Goal: Task Accomplishment & Management: Manage account settings

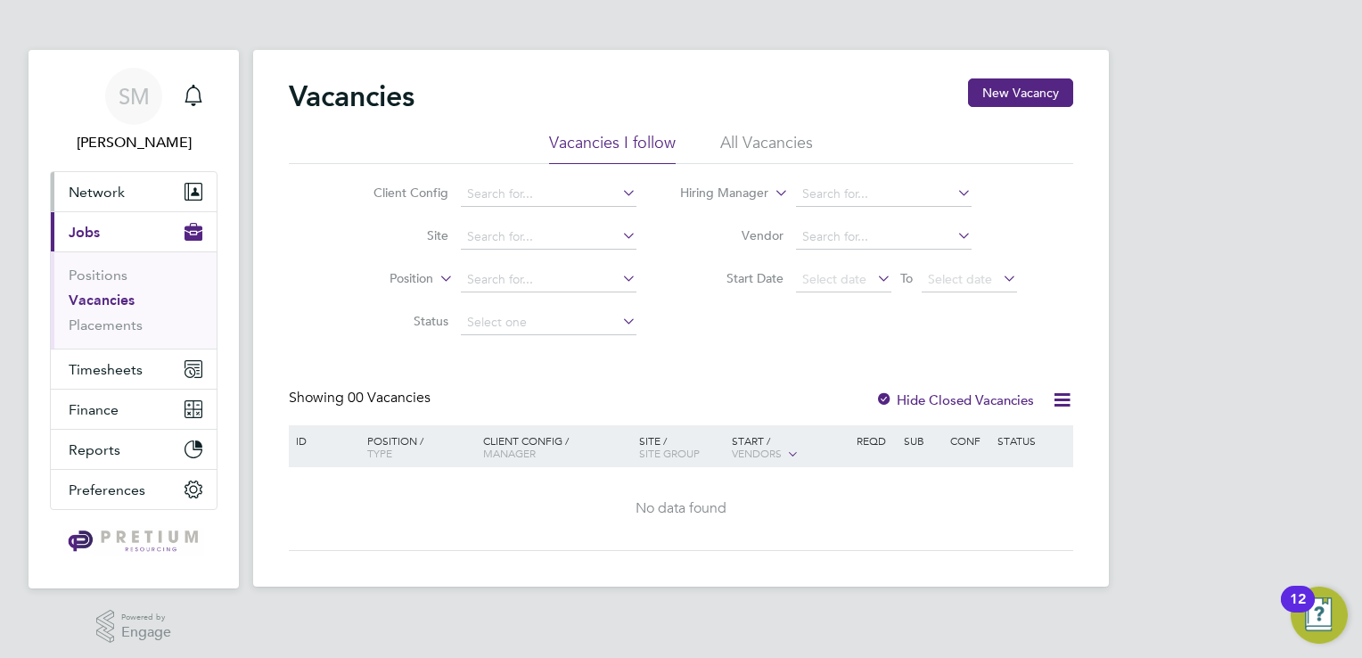
click at [135, 194] on button "Network" at bounding box center [134, 191] width 166 height 39
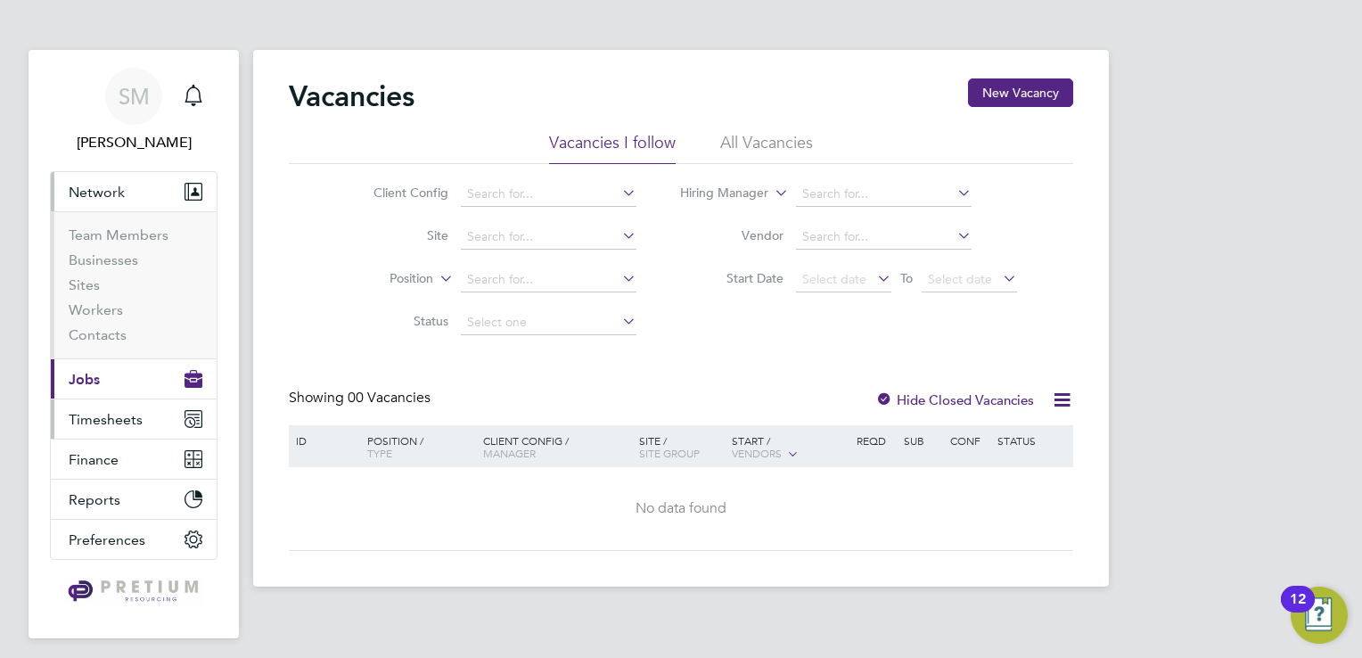
click at [110, 418] on span "Timesheets" at bounding box center [106, 419] width 74 height 17
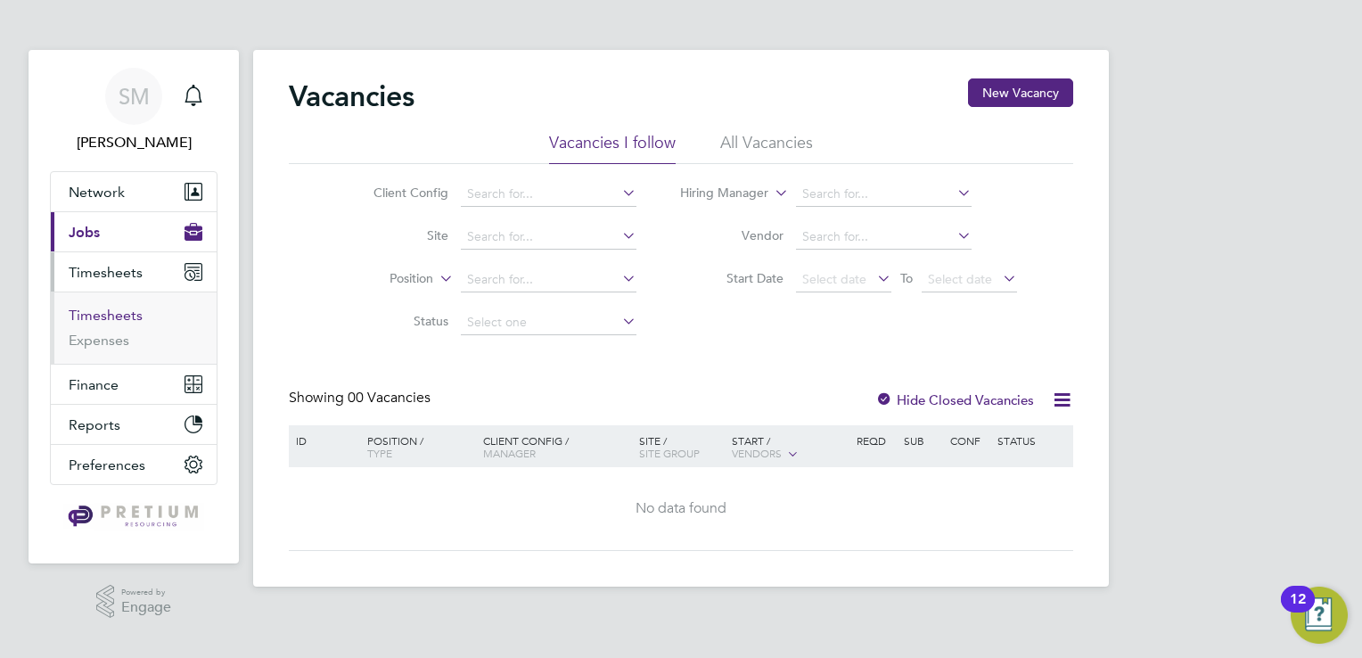
click at [110, 323] on link "Timesheets" at bounding box center [106, 315] width 74 height 17
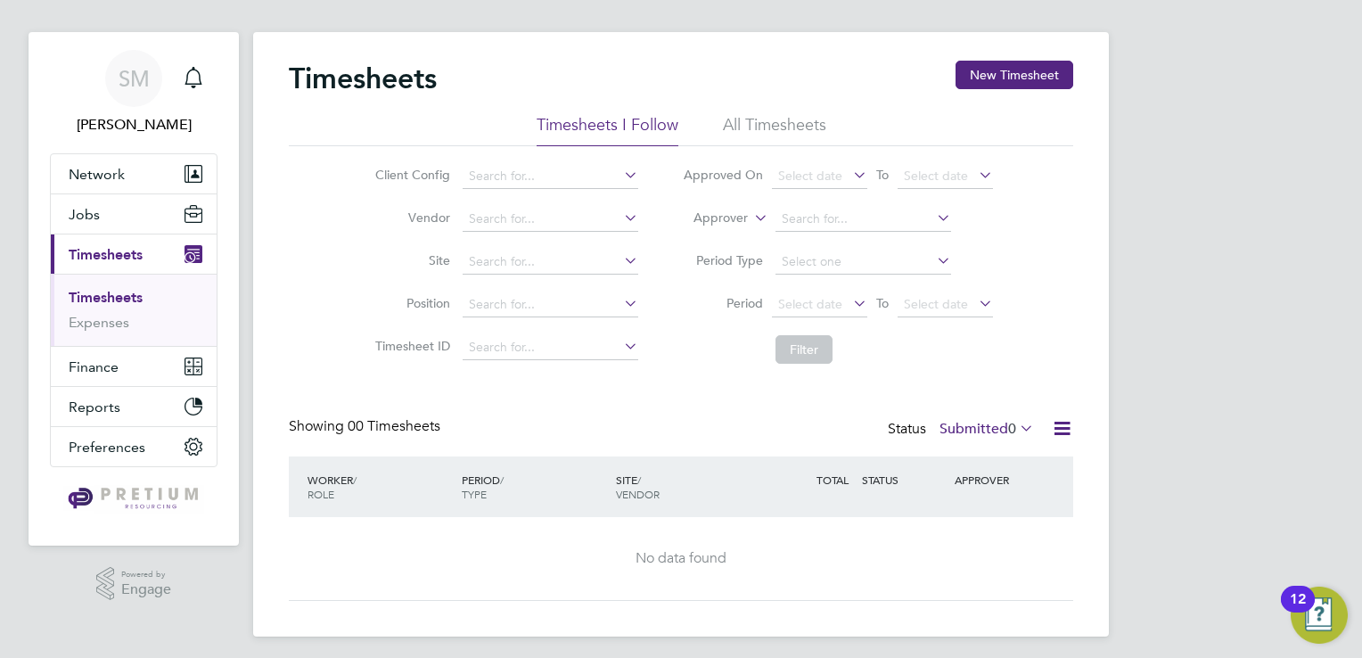
scroll to position [24, 0]
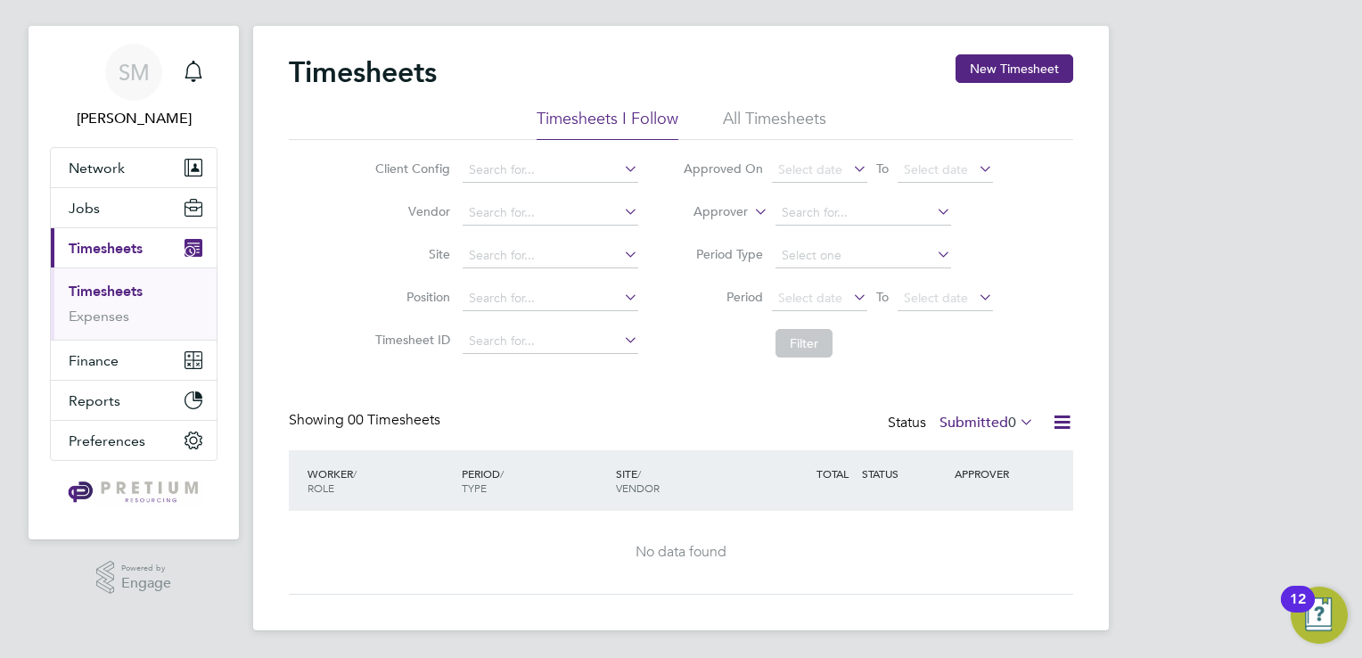
drag, startPoint x: 744, startPoint y: 104, endPoint x: 632, endPoint y: 289, distance: 216.0
click at [745, 105] on div "Timesheets New Timesheet" at bounding box center [681, 80] width 784 height 53
drag, startPoint x: 755, startPoint y: 103, endPoint x: 677, endPoint y: 200, distance: 123.6
click at [752, 105] on div "Timesheets New Timesheet" at bounding box center [681, 80] width 784 height 53
click at [754, 113] on li "All Timesheets" at bounding box center [774, 124] width 103 height 32
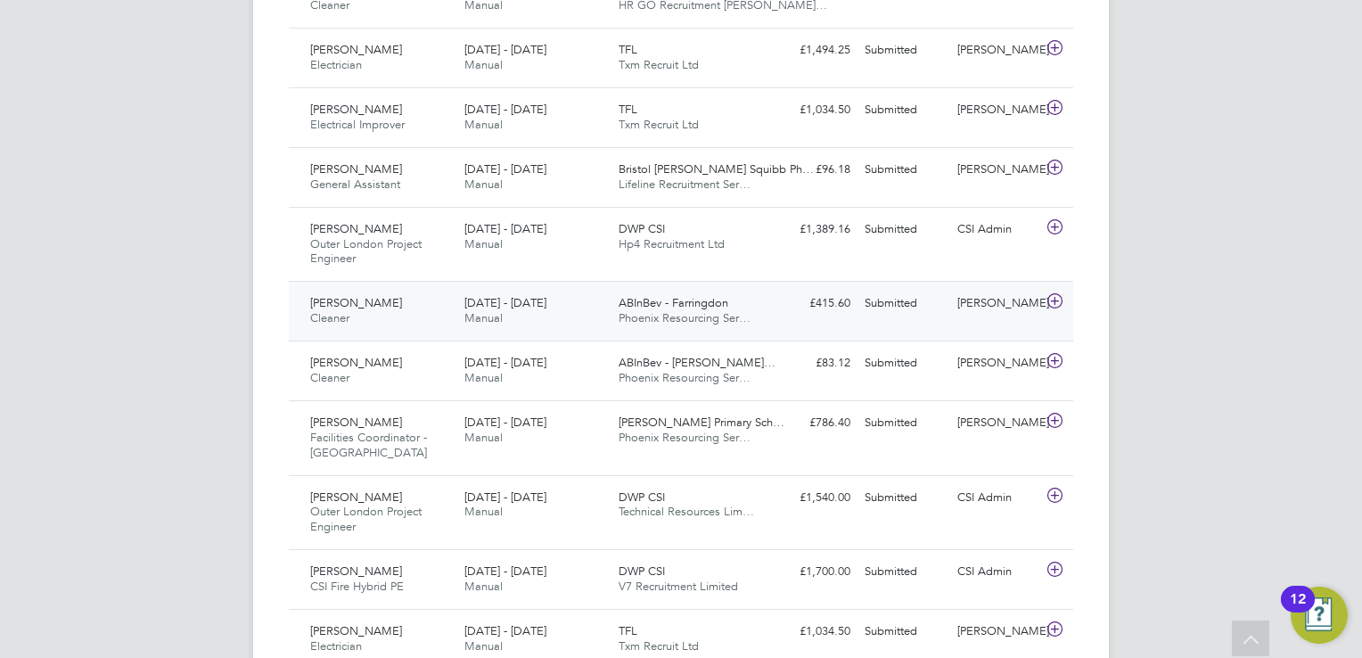
scroll to position [1985, 0]
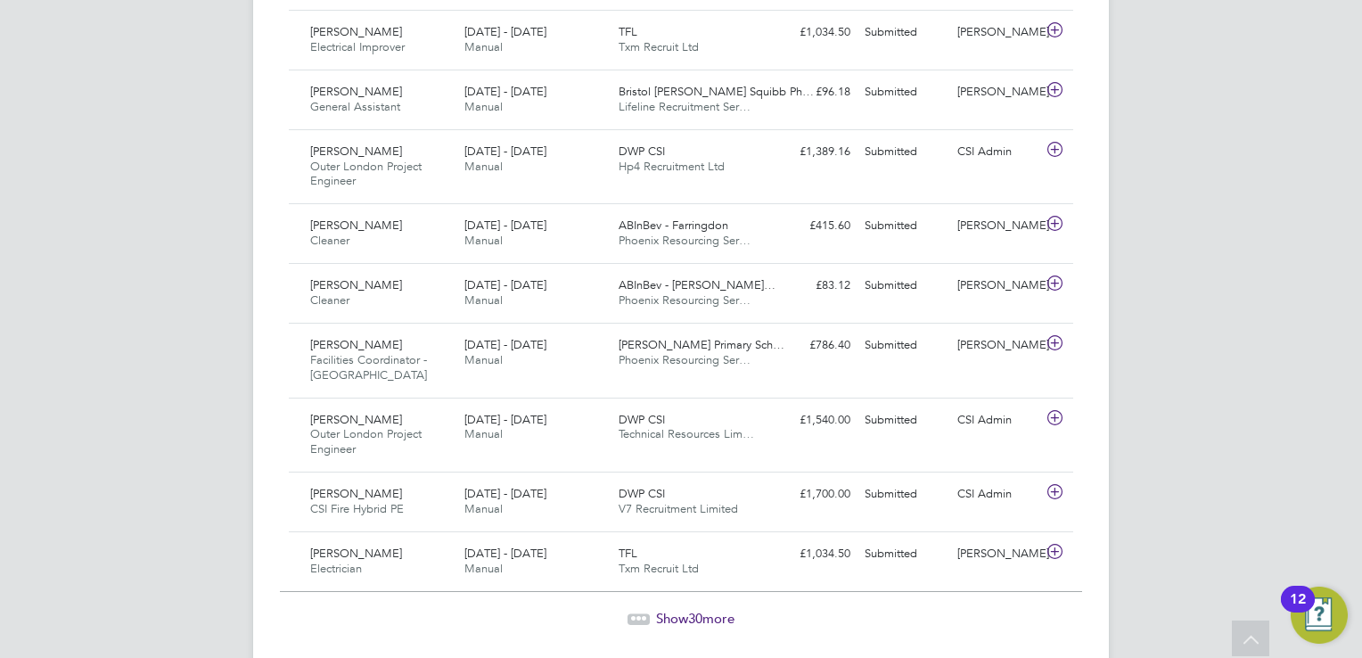
click at [706, 611] on span "Show 30 more" at bounding box center [695, 618] width 78 height 17
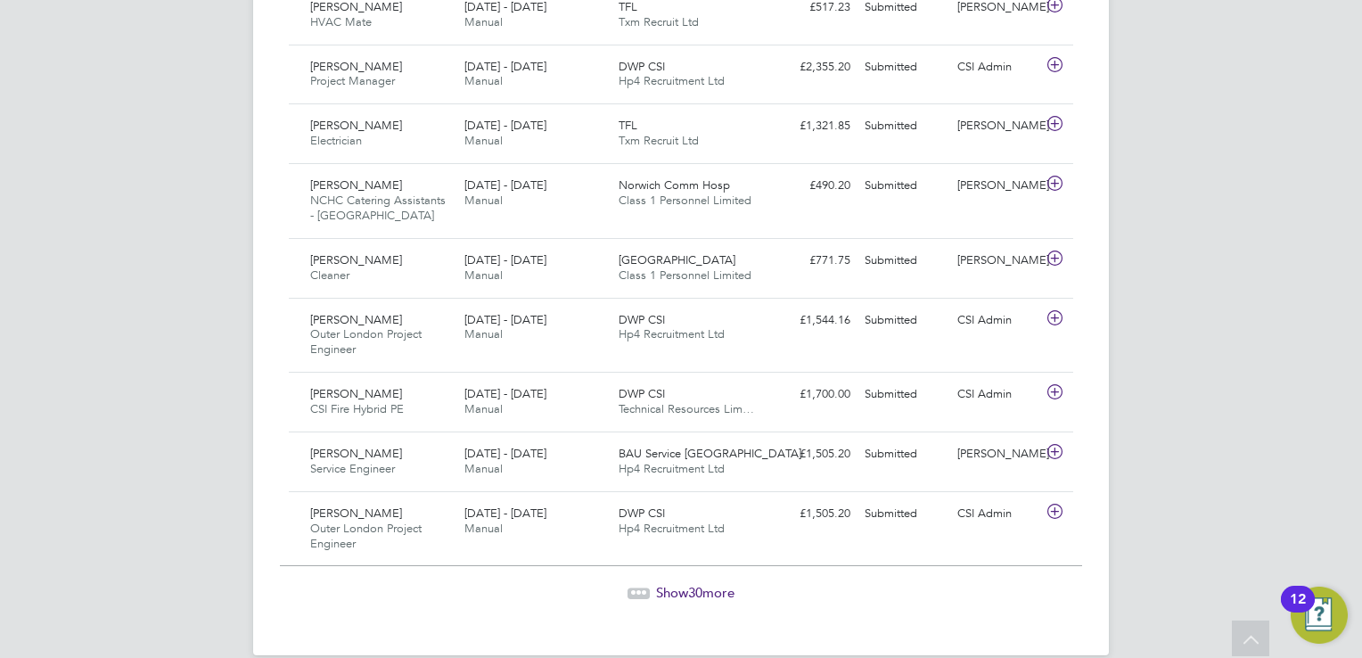
click at [693, 584] on span "30" at bounding box center [695, 592] width 14 height 17
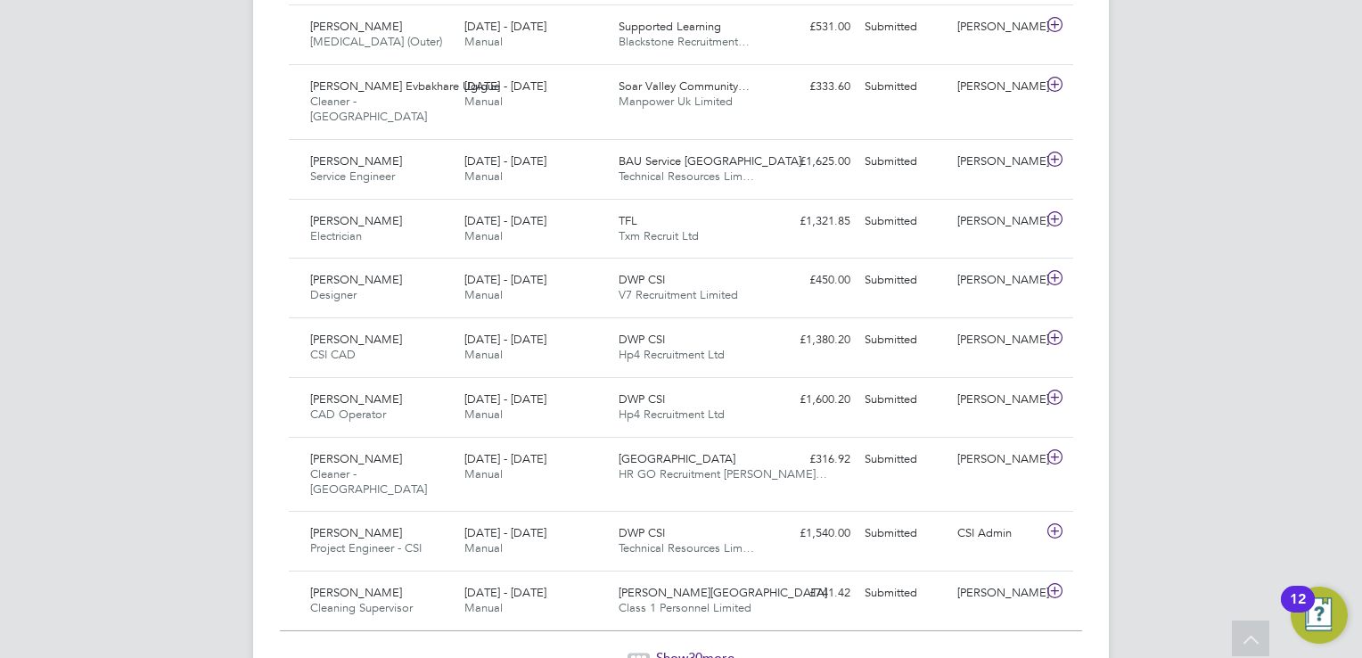
click at [713, 649] on span "Show 30 more" at bounding box center [695, 657] width 78 height 17
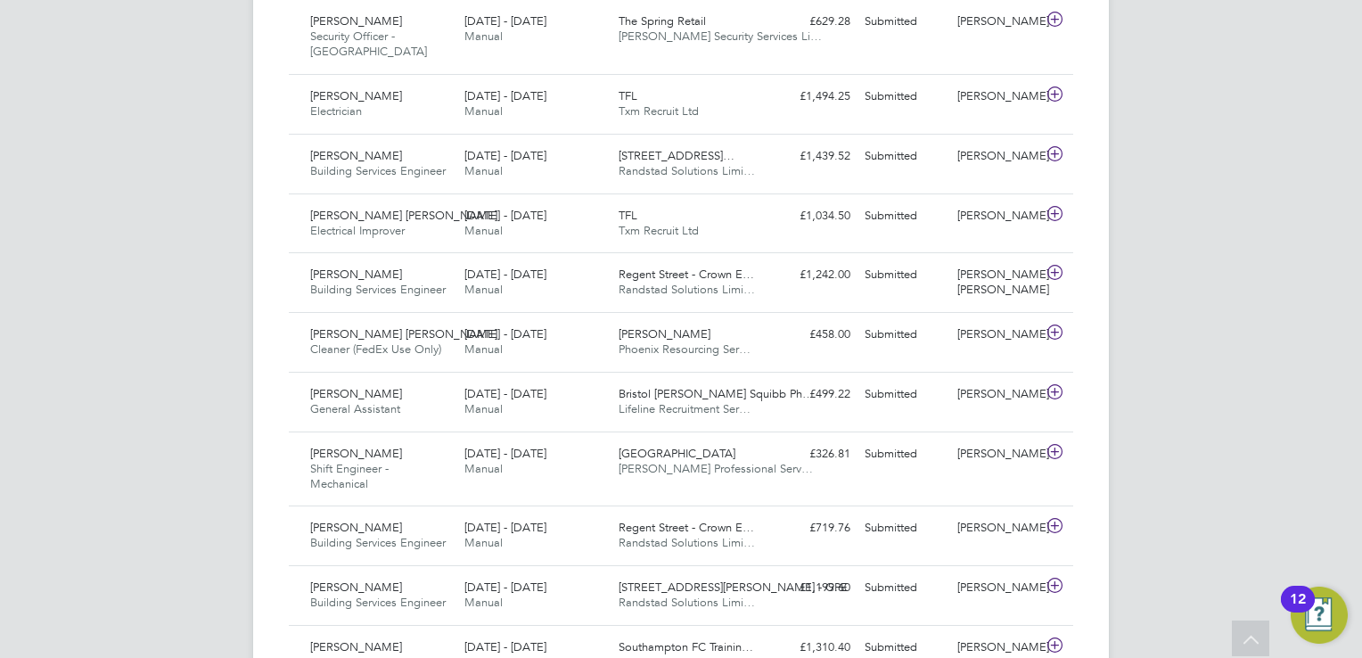
drag, startPoint x: 700, startPoint y: 626, endPoint x: 708, endPoint y: 620, distance: 9.6
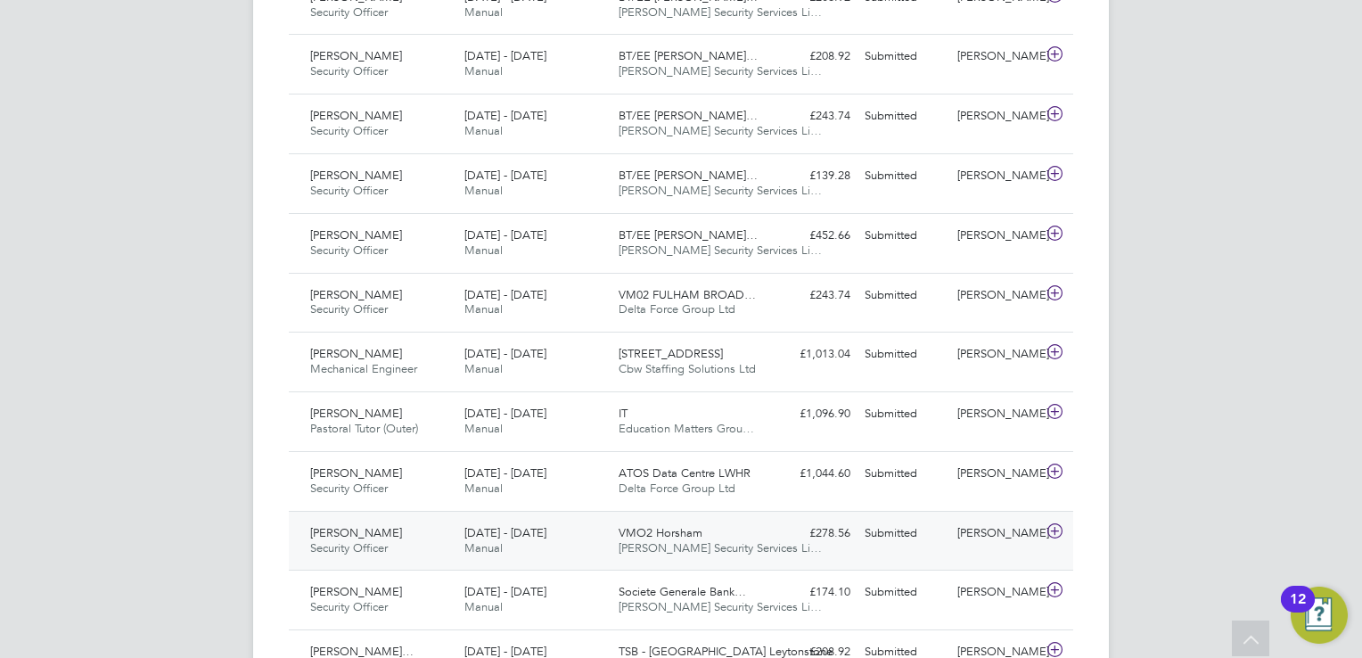
scroll to position [16970, 0]
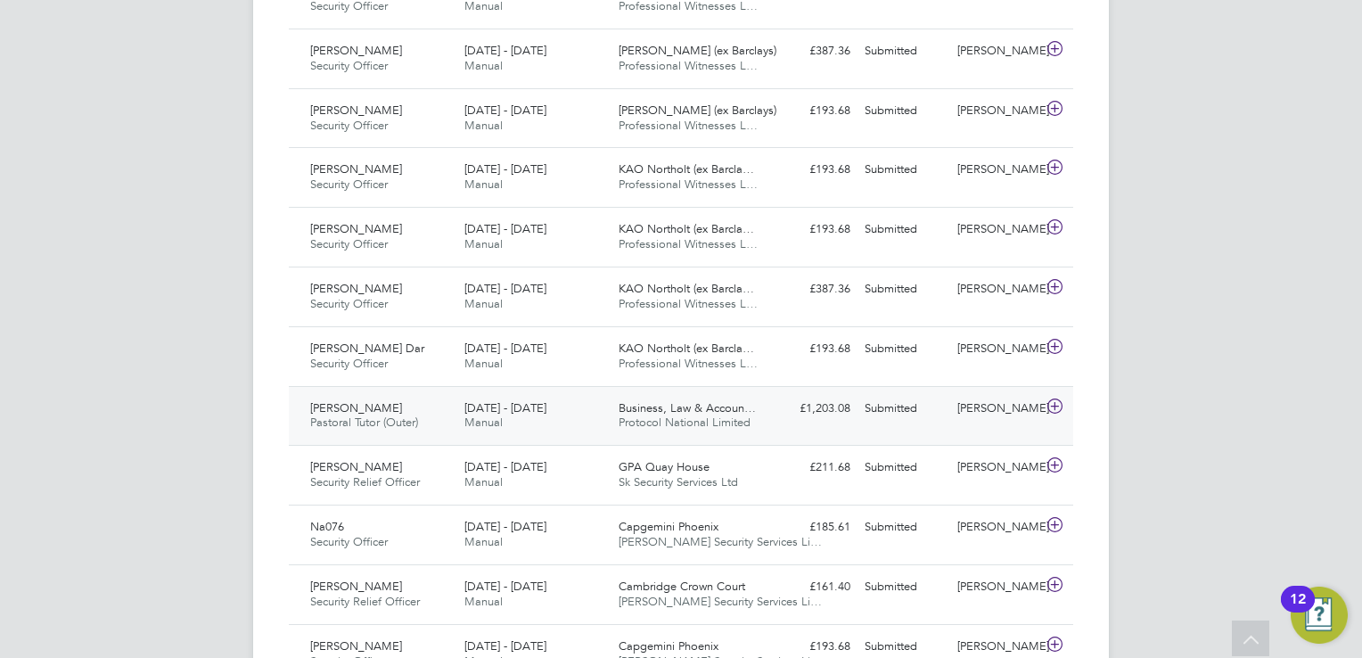
scroll to position [22267, 0]
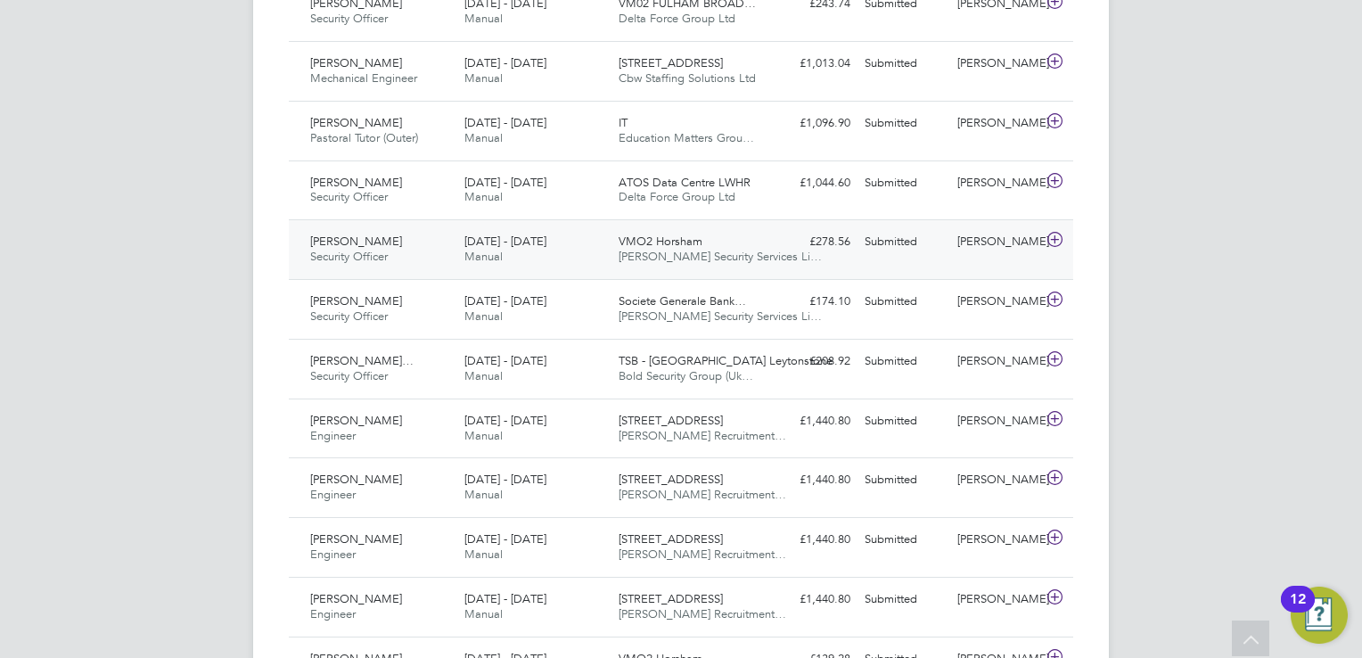
scroll to position [18881, 0]
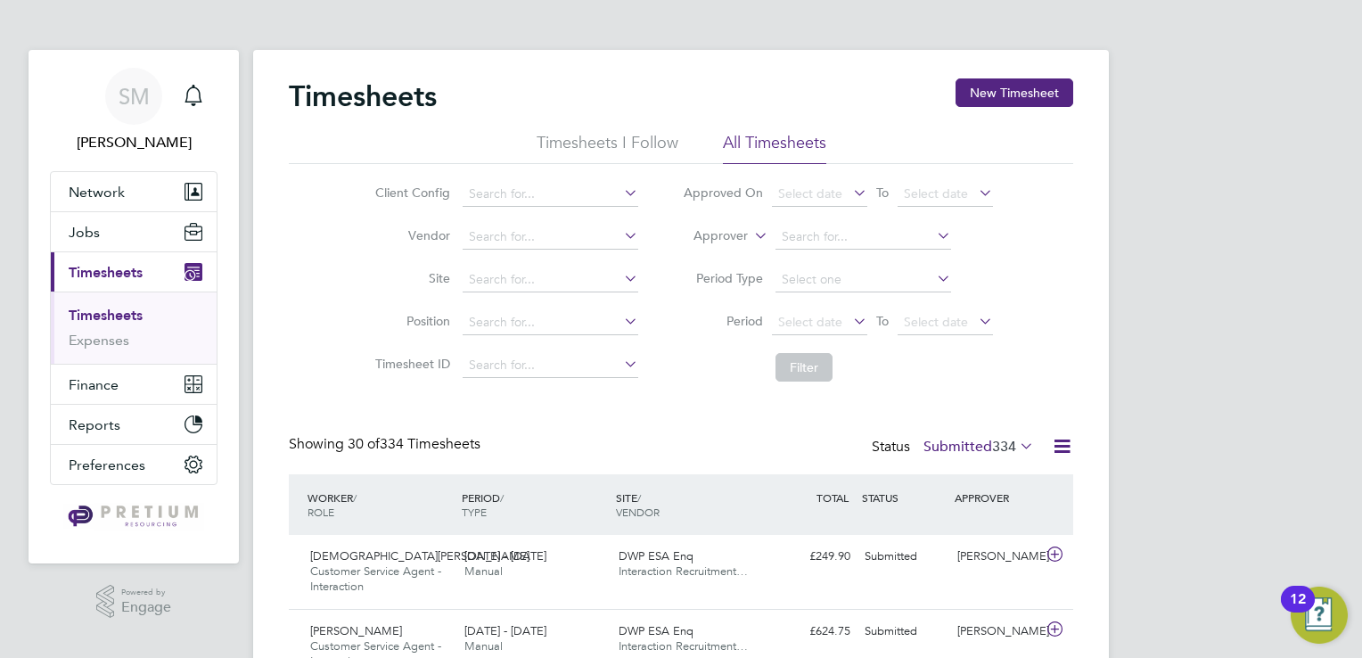
click at [1055, 444] on icon at bounding box center [1062, 446] width 22 height 22
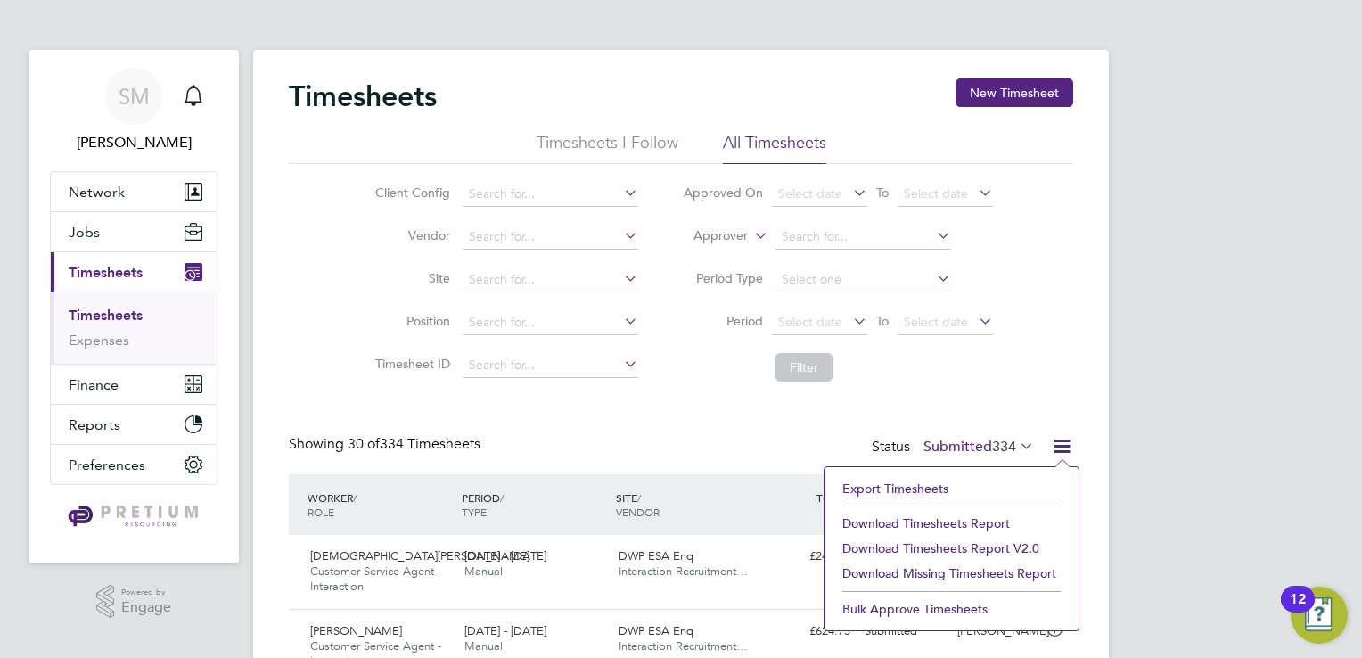
click at [794, 108] on div "Timesheets New Timesheet" at bounding box center [681, 104] width 784 height 53
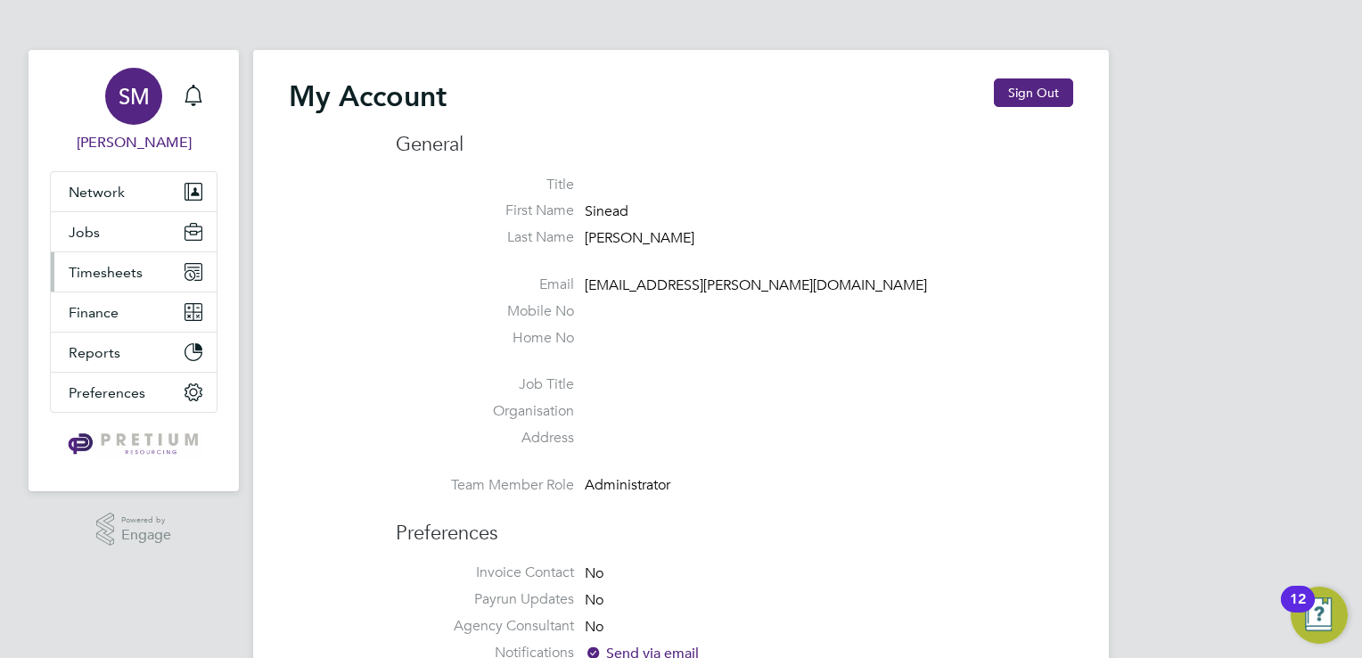
type input "sinead.mills@pretiumresourcing.co.uk"
click at [112, 271] on span "Timesheets" at bounding box center [106, 272] width 74 height 17
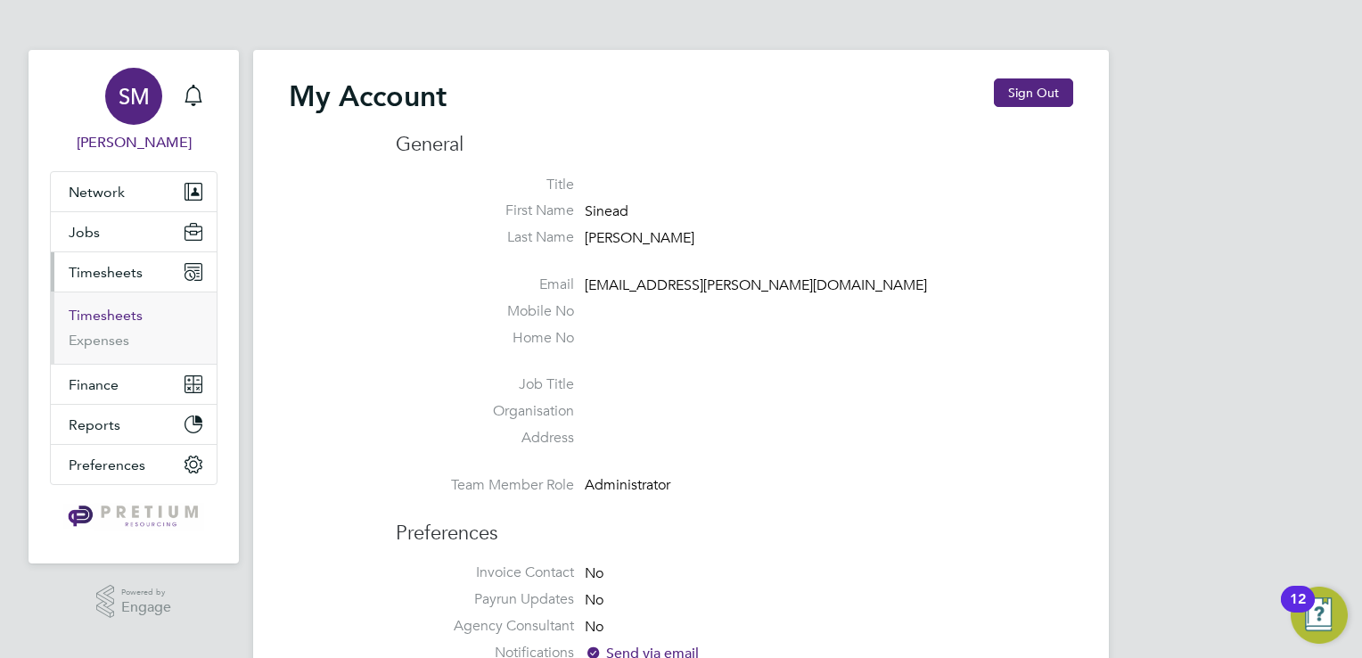
click at [96, 316] on link "Timesheets" at bounding box center [106, 315] width 74 height 17
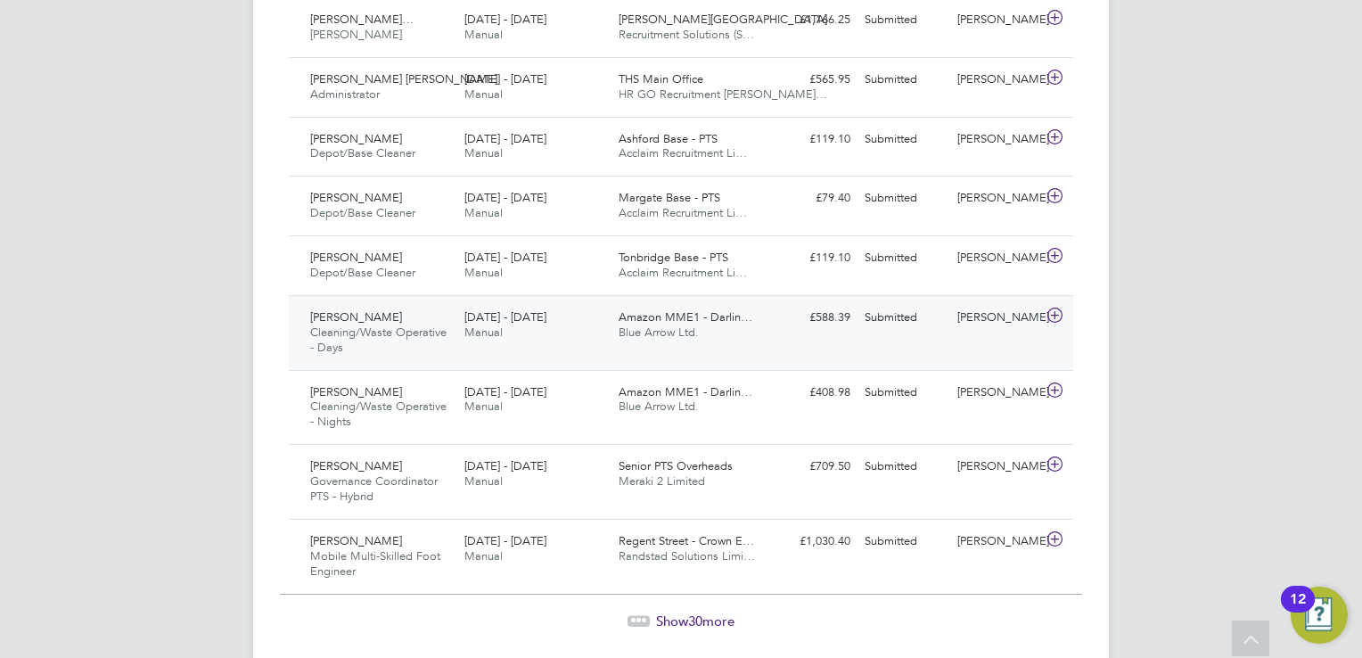
scroll to position [2061, 0]
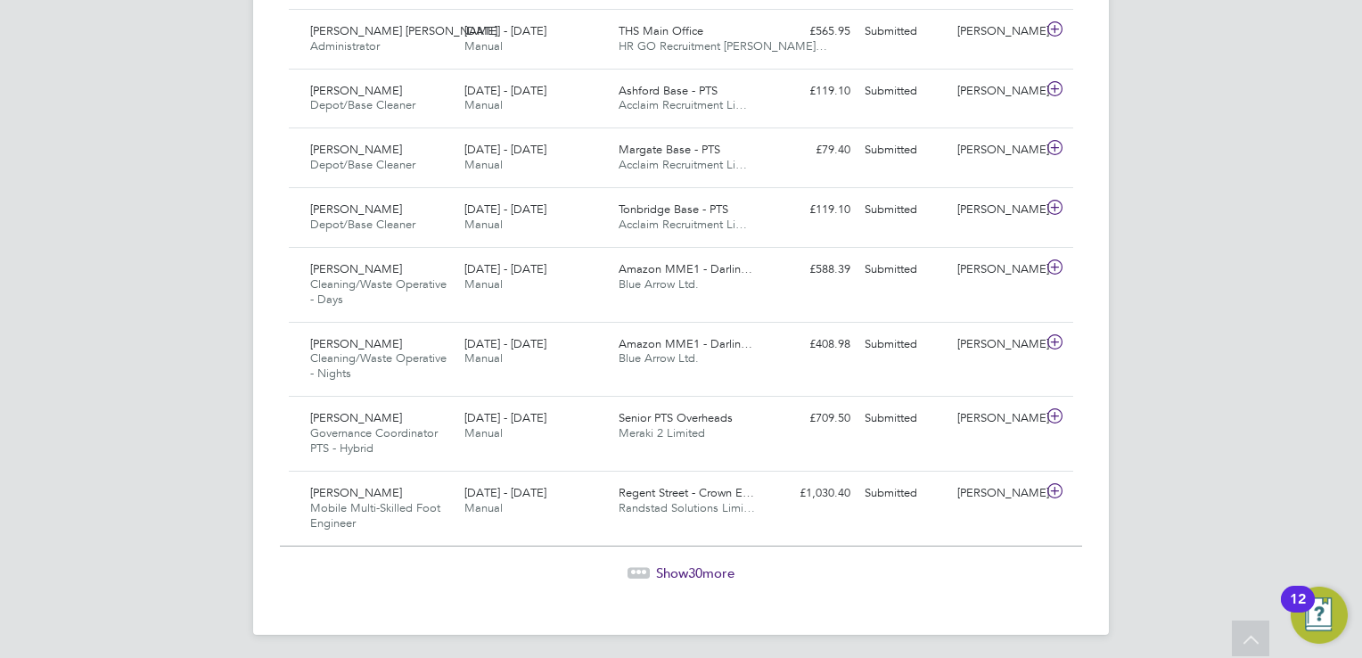
click at [710, 570] on span "Show 30 more" at bounding box center [695, 572] width 78 height 17
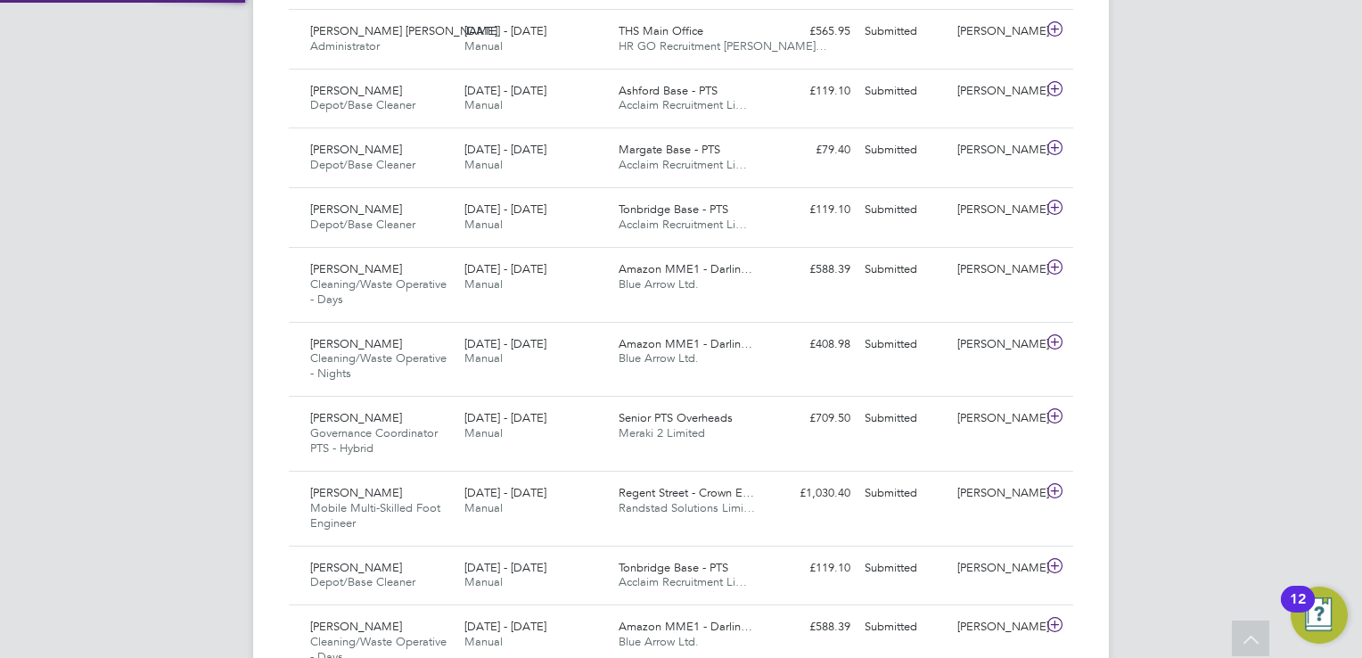
scroll to position [60, 155]
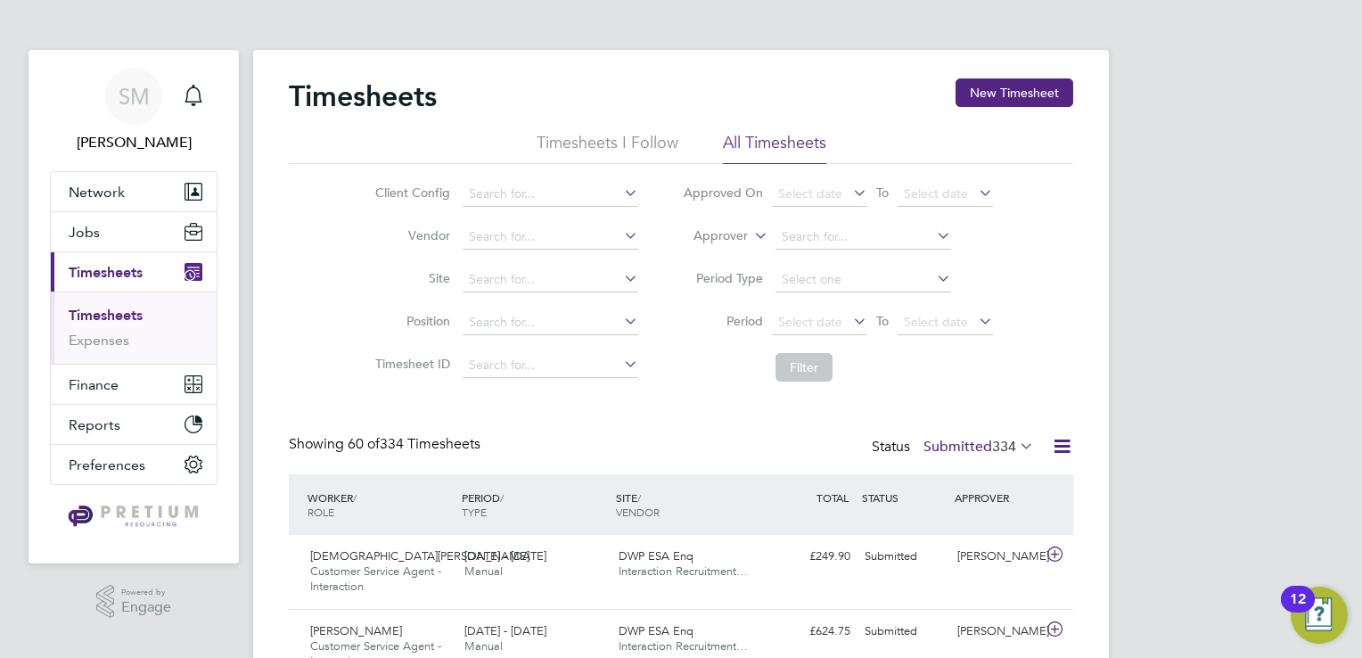
click at [1063, 443] on icon at bounding box center [1062, 446] width 22 height 22
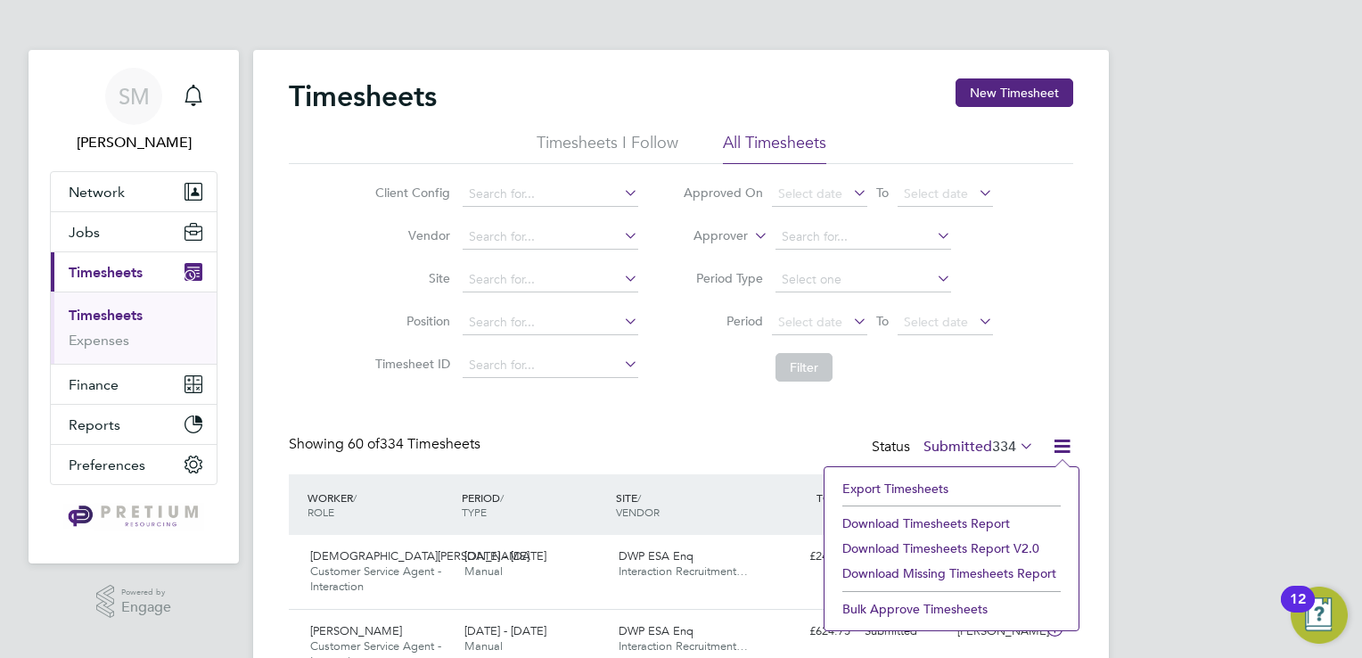
click at [1021, 550] on li "Download Timesheets Report v2.0" at bounding box center [951, 548] width 236 height 25
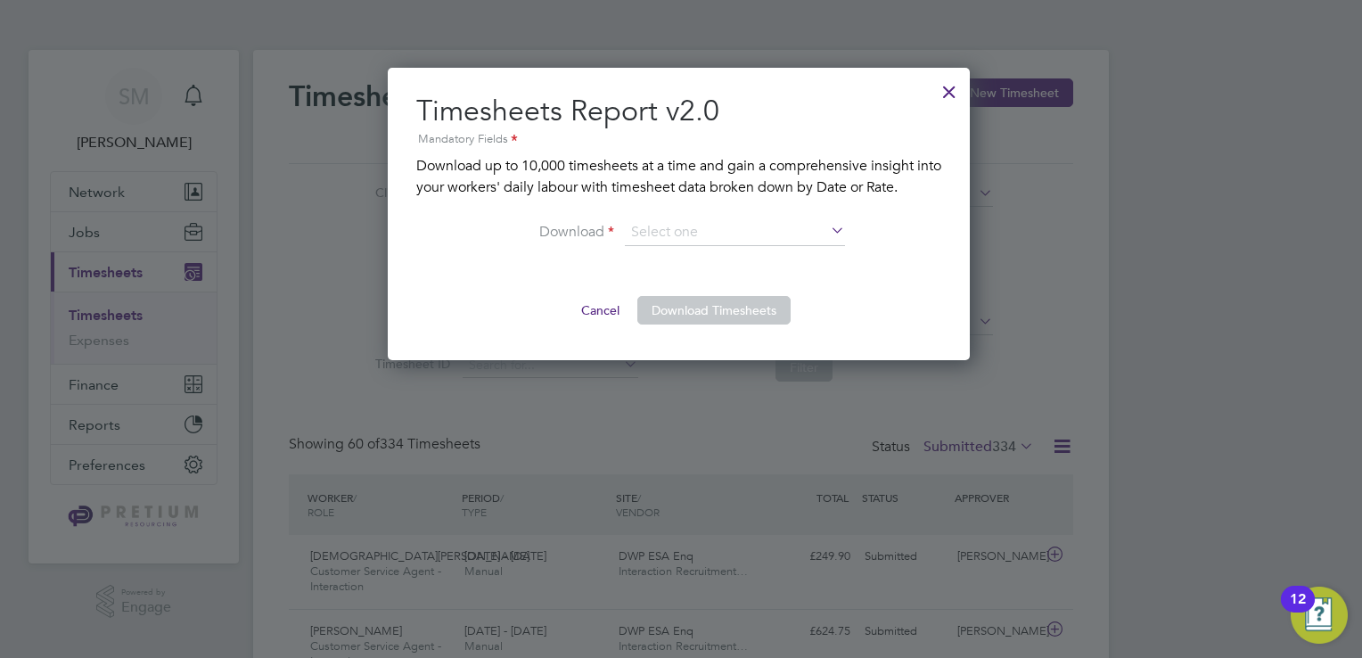
click at [827, 223] on icon at bounding box center [827, 231] width 0 height 25
click at [827, 228] on icon at bounding box center [827, 231] width 0 height 25
click at [698, 233] on input at bounding box center [735, 232] width 220 height 27
click at [949, 92] on div at bounding box center [949, 87] width 32 height 32
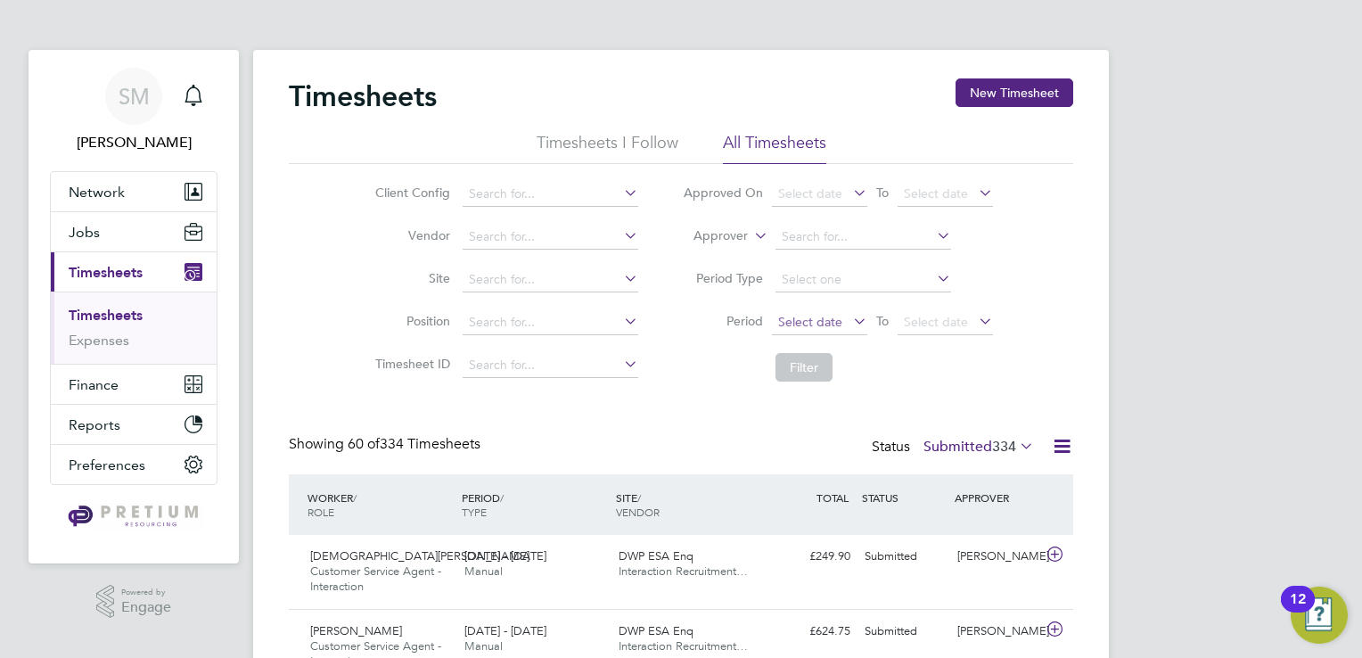
click at [787, 311] on span "Select date" at bounding box center [819, 323] width 95 height 24
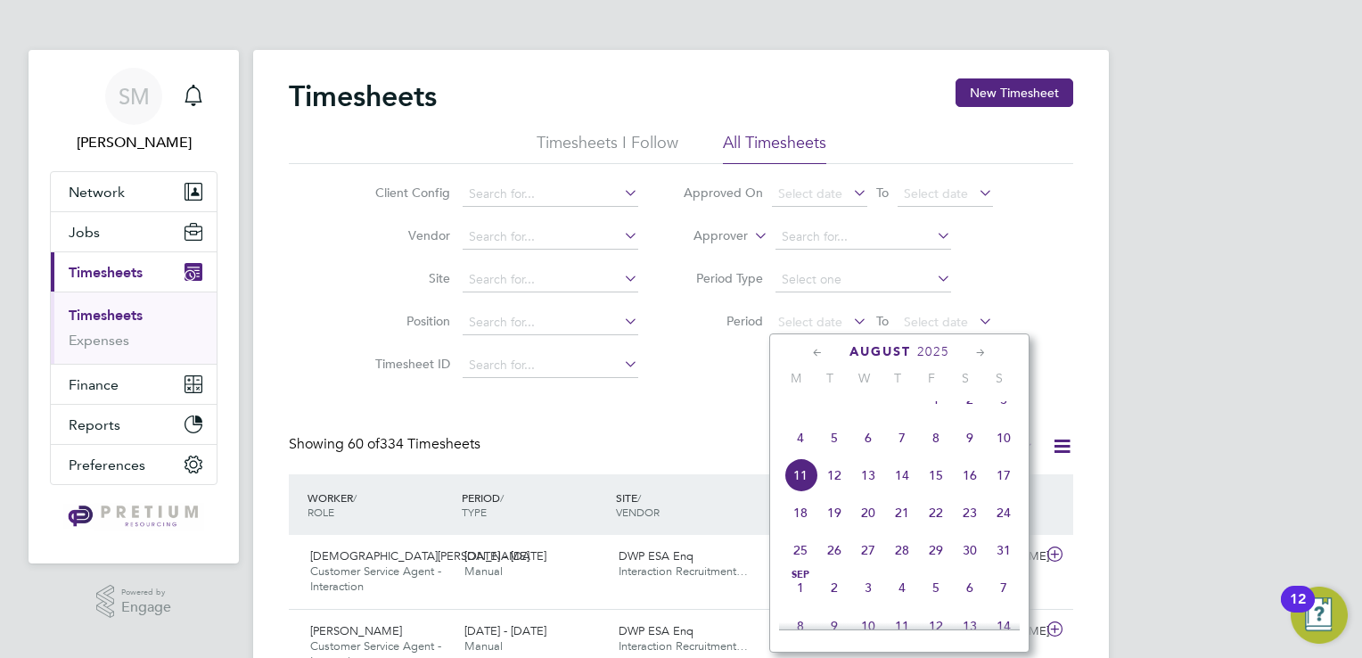
click at [799, 455] on span "4" at bounding box center [800, 438] width 34 height 34
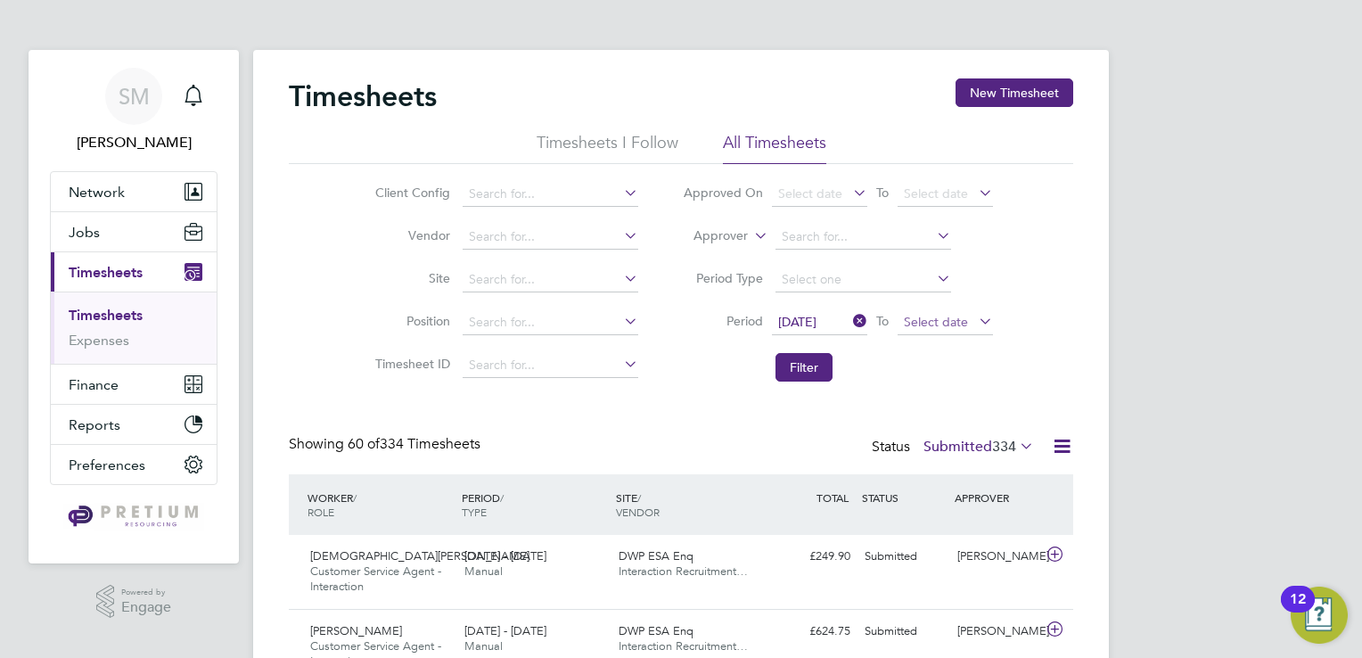
click at [953, 321] on span "Select date" at bounding box center [936, 322] width 64 height 16
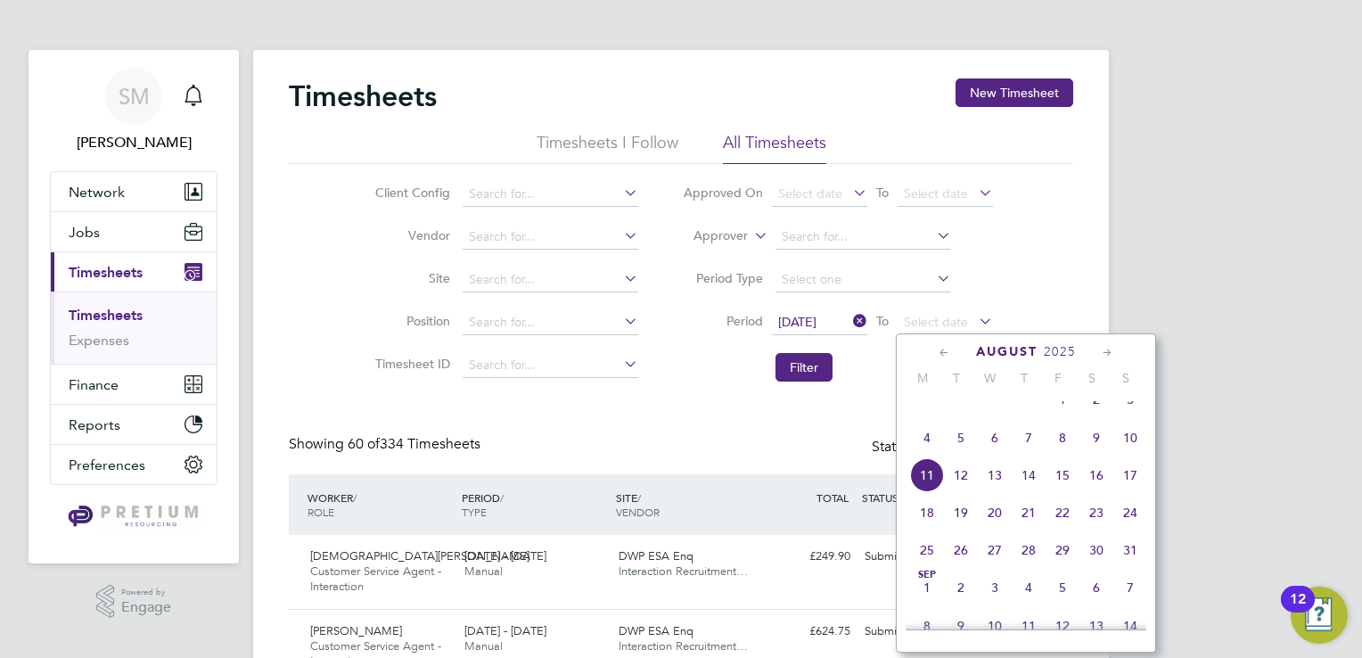
click at [1127, 455] on span "10" at bounding box center [1130, 438] width 34 height 34
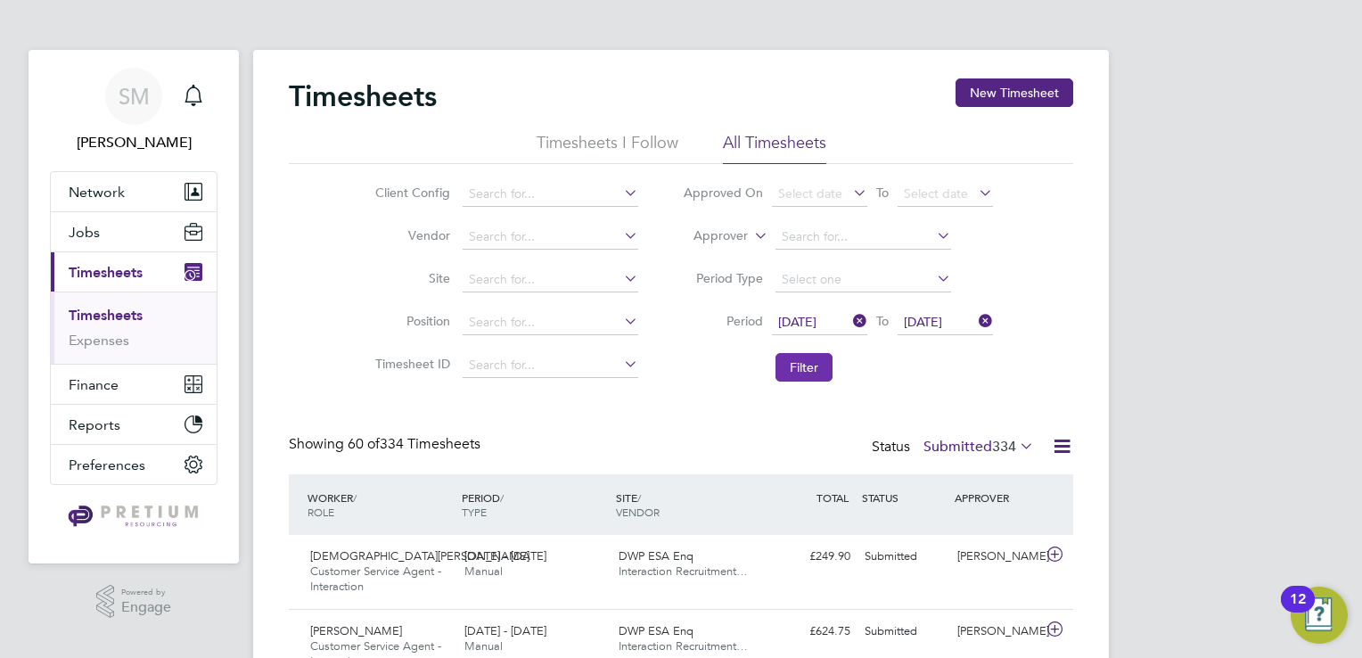
click at [813, 368] on button "Filter" at bounding box center [803, 367] width 57 height 29
click at [803, 365] on button "Filter" at bounding box center [803, 367] width 57 height 29
click at [1062, 453] on icon at bounding box center [1062, 446] width 22 height 22
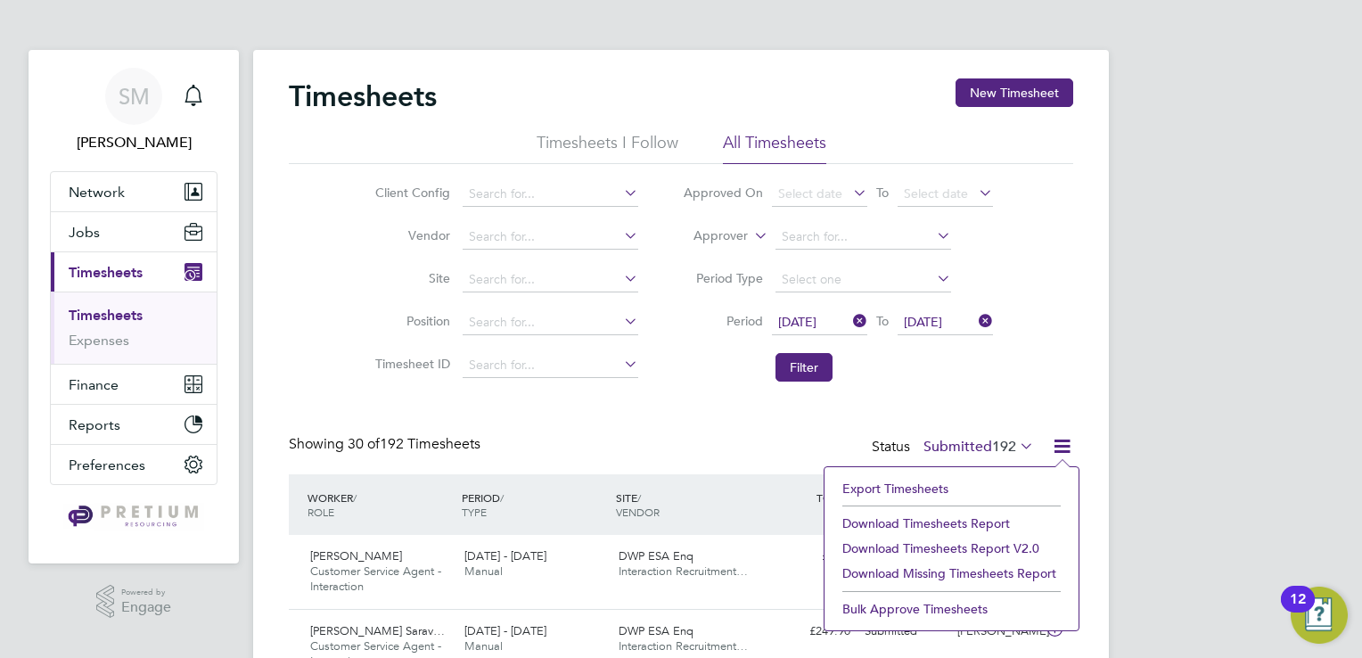
click at [977, 552] on li "Download Timesheets Report v2.0" at bounding box center [951, 548] width 236 height 25
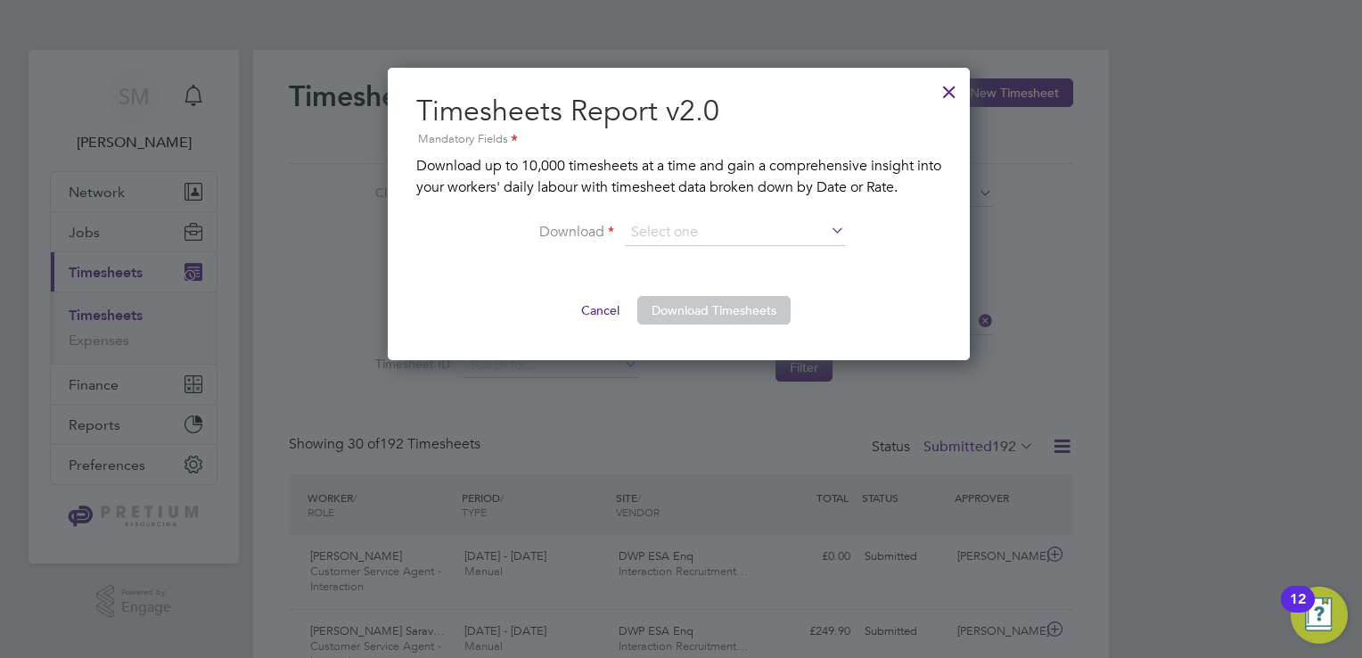
click at [827, 230] on icon at bounding box center [827, 231] width 0 height 25
click at [659, 232] on input at bounding box center [735, 232] width 220 height 27
click at [670, 261] on li "By Rate" at bounding box center [735, 256] width 221 height 23
type input "By Rate"
click at [708, 306] on button "Download Timesheets" at bounding box center [713, 310] width 153 height 29
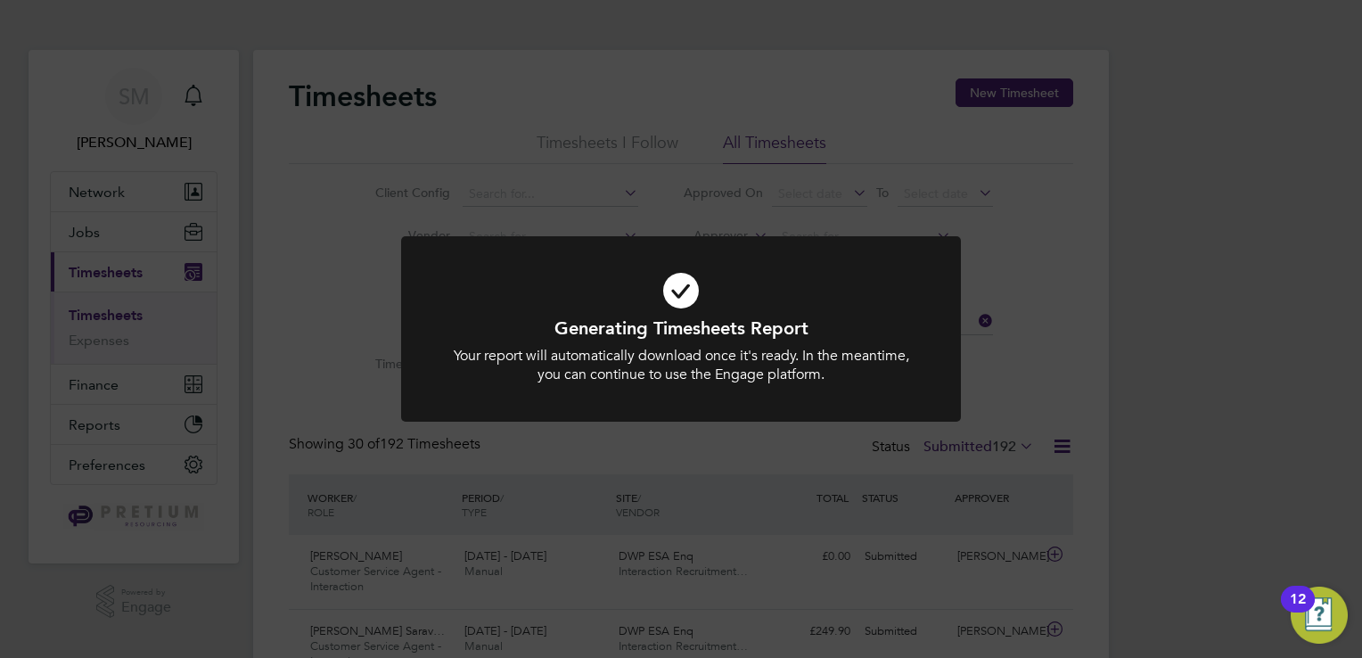
click at [715, 331] on h1 "Generating Timesheets Report" at bounding box center [680, 327] width 463 height 23
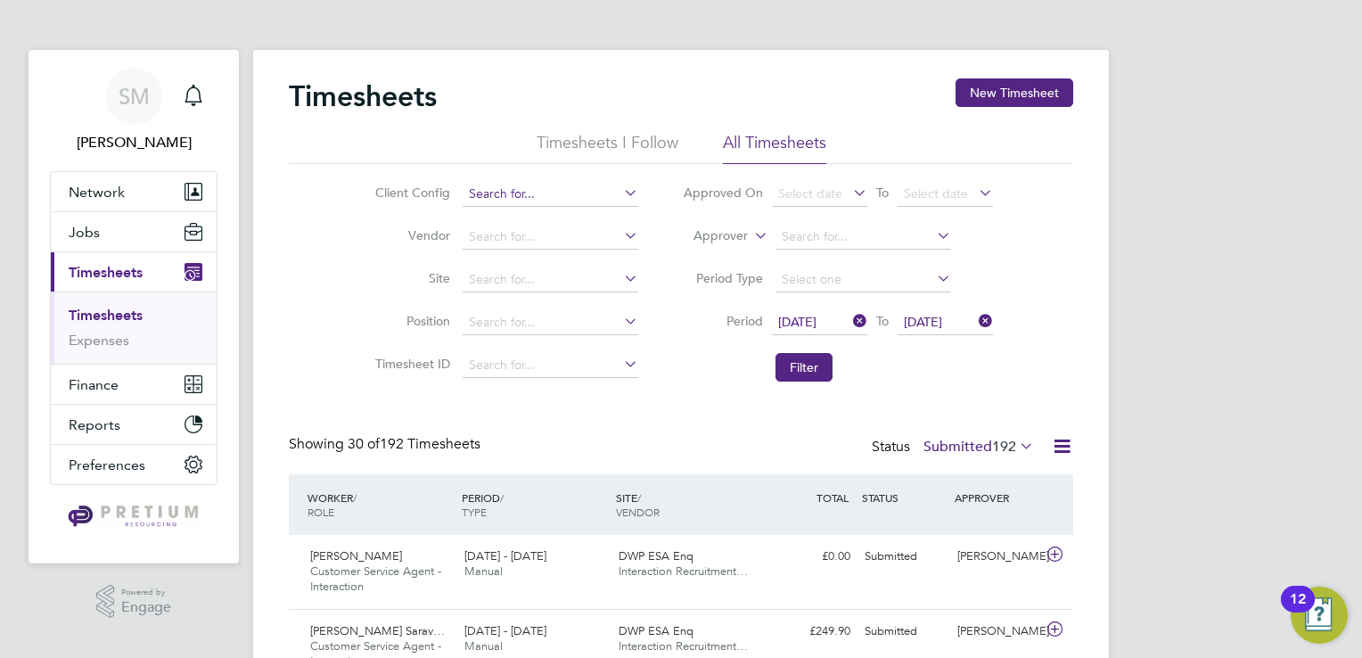
click at [545, 193] on input at bounding box center [551, 194] width 176 height 25
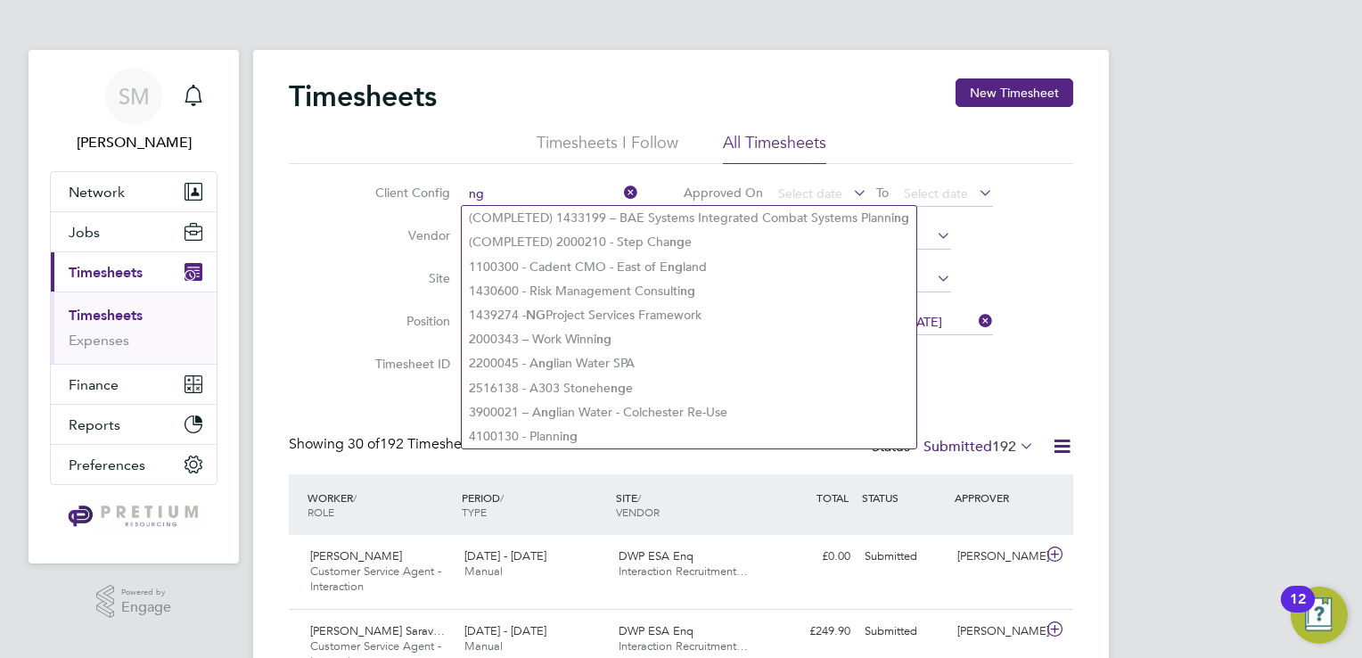
type input "ng"
drag, startPoint x: 1147, startPoint y: 258, endPoint x: 1030, endPoint y: 310, distance: 127.7
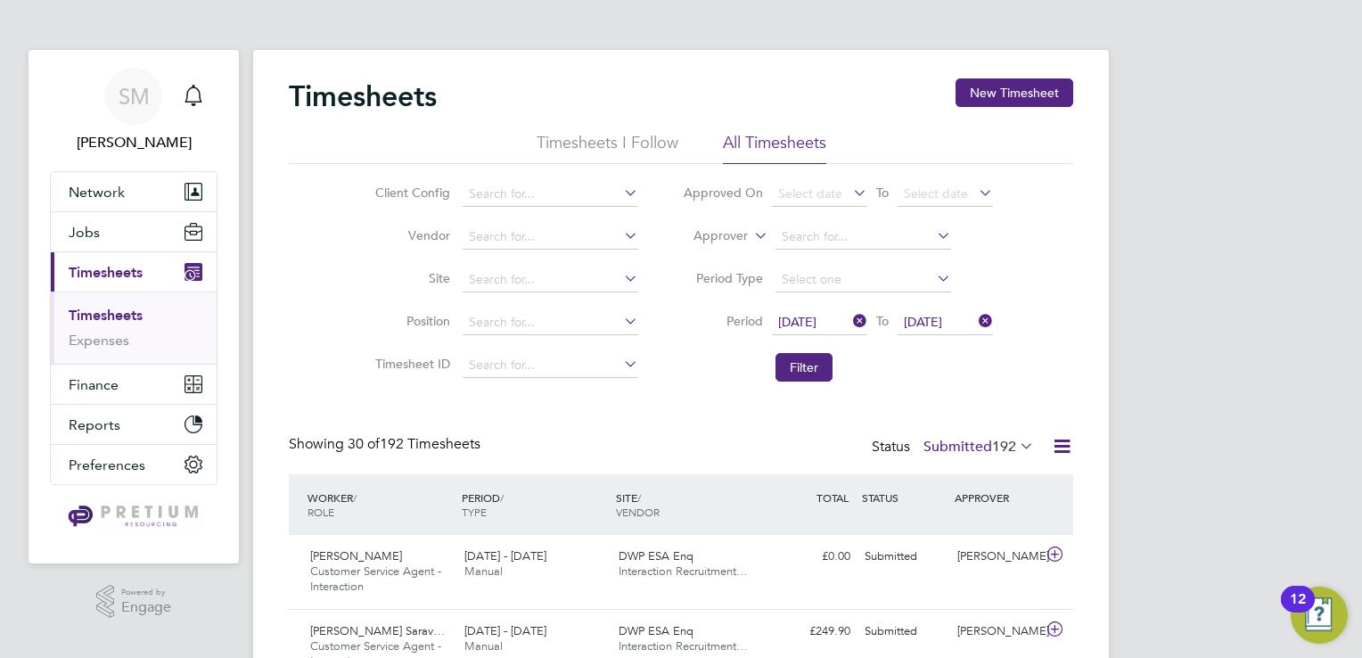
drag, startPoint x: 981, startPoint y: 319, endPoint x: 969, endPoint y: 322, distance: 12.8
click at [975, 320] on icon at bounding box center [975, 320] width 0 height 25
click at [849, 326] on icon at bounding box center [849, 320] width 0 height 25
click at [479, 193] on input at bounding box center [551, 194] width 176 height 25
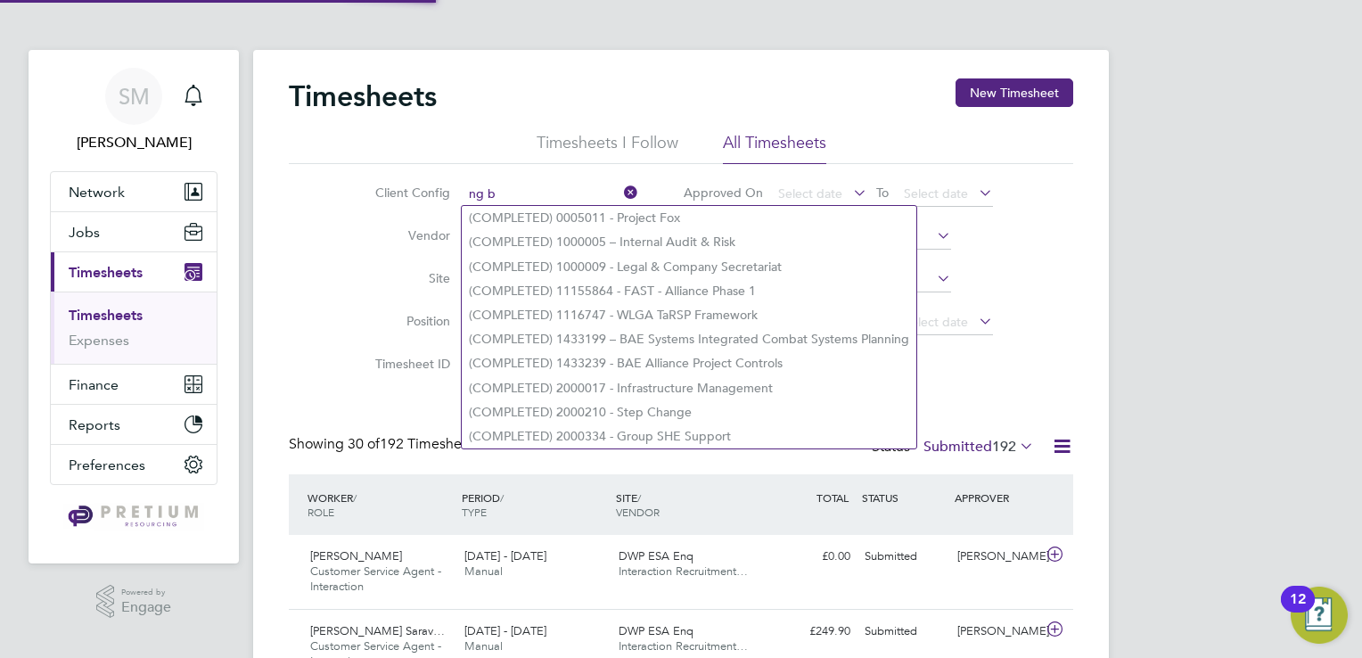
type input "ng b"
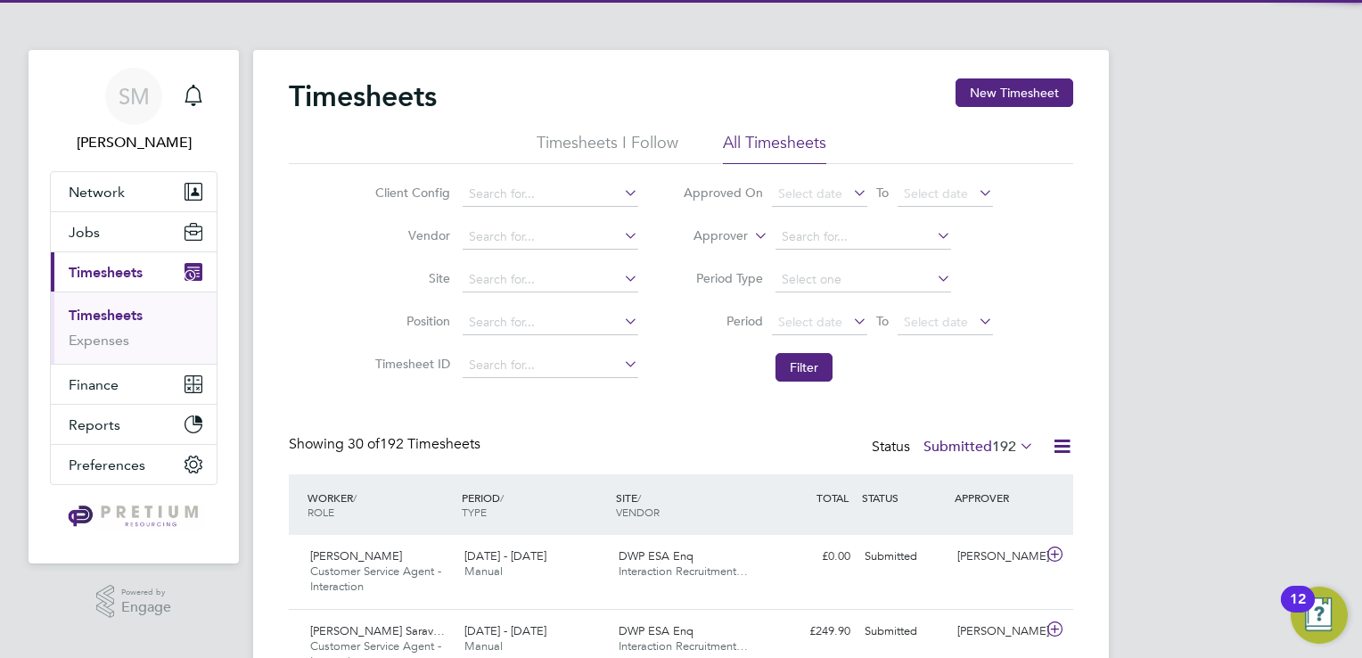
drag, startPoint x: 538, startPoint y: 217, endPoint x: 549, endPoint y: 214, distance: 11.0
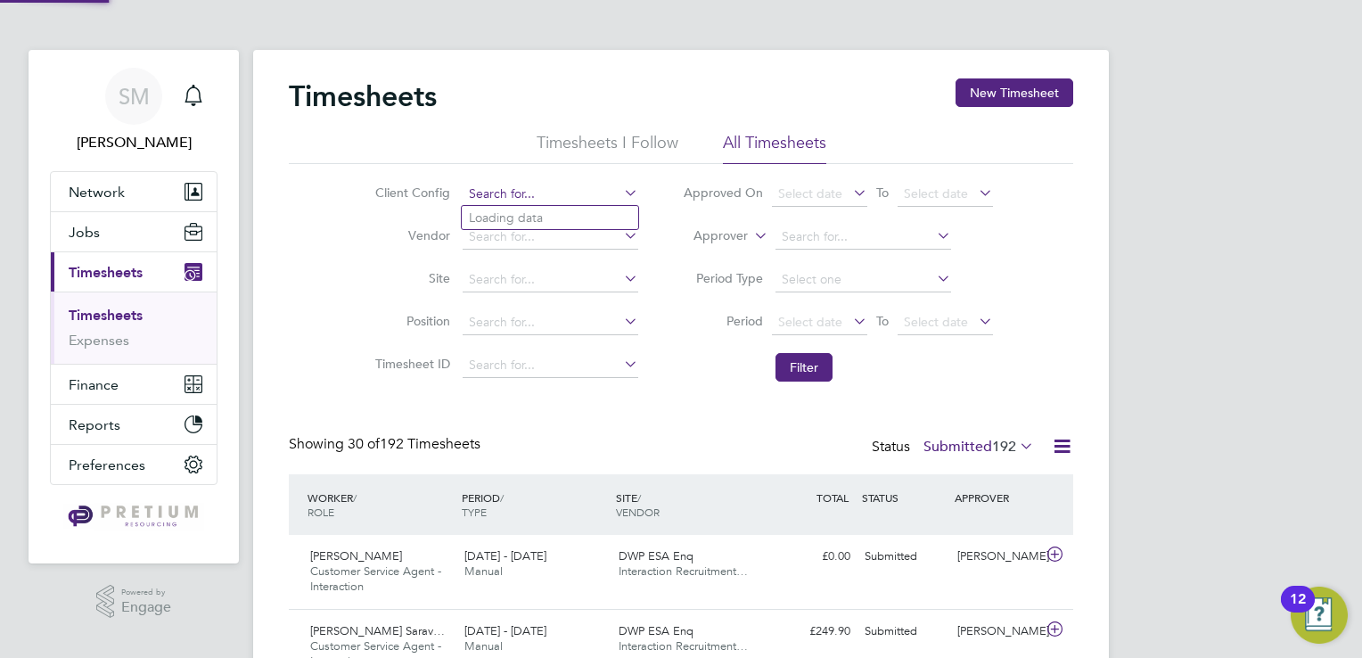
click at [578, 193] on input at bounding box center [551, 194] width 176 height 25
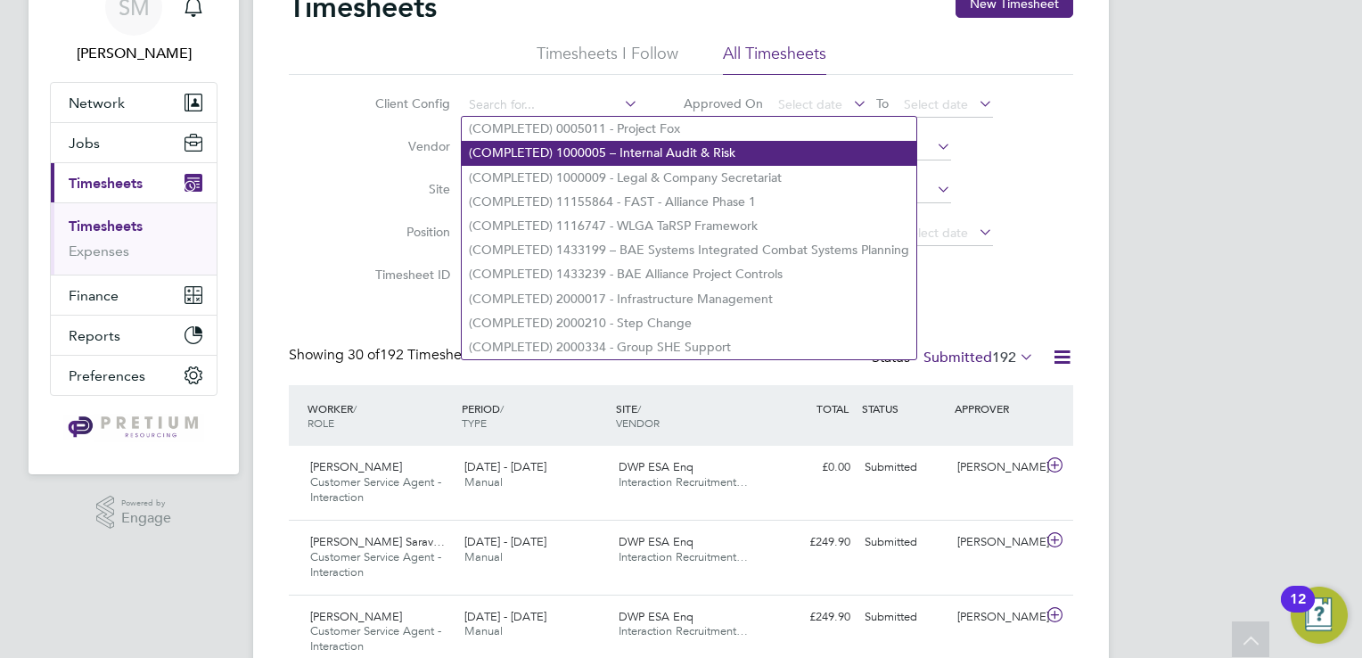
scroll to position [0, 0]
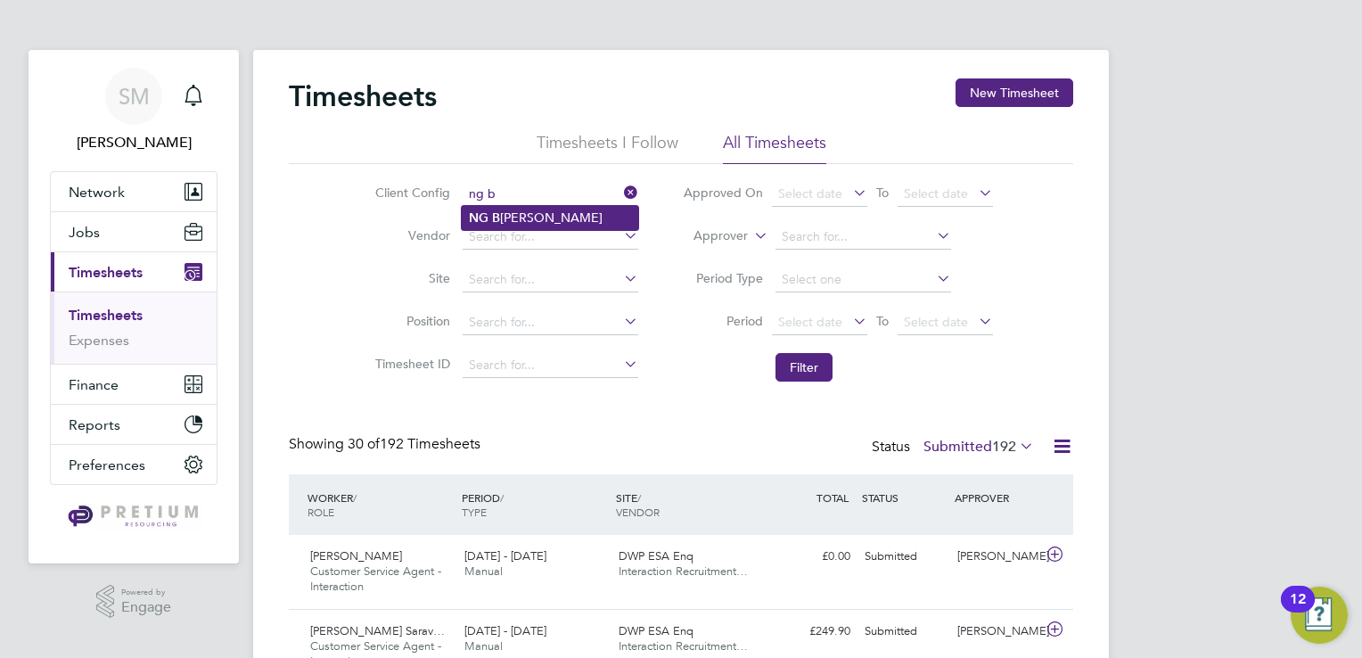
click at [532, 216] on li "NG B ailey" at bounding box center [550, 218] width 176 height 24
type input "NG Bailey"
click at [789, 363] on button "Filter" at bounding box center [803, 367] width 57 height 29
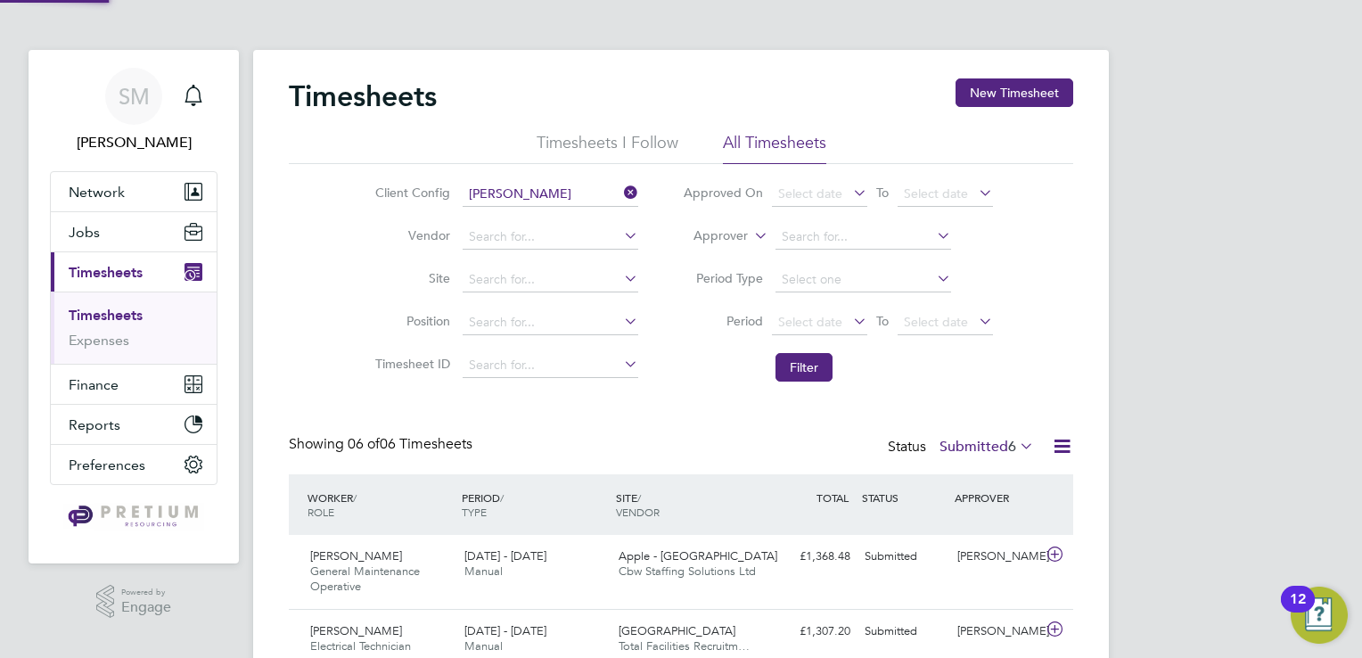
scroll to position [60, 155]
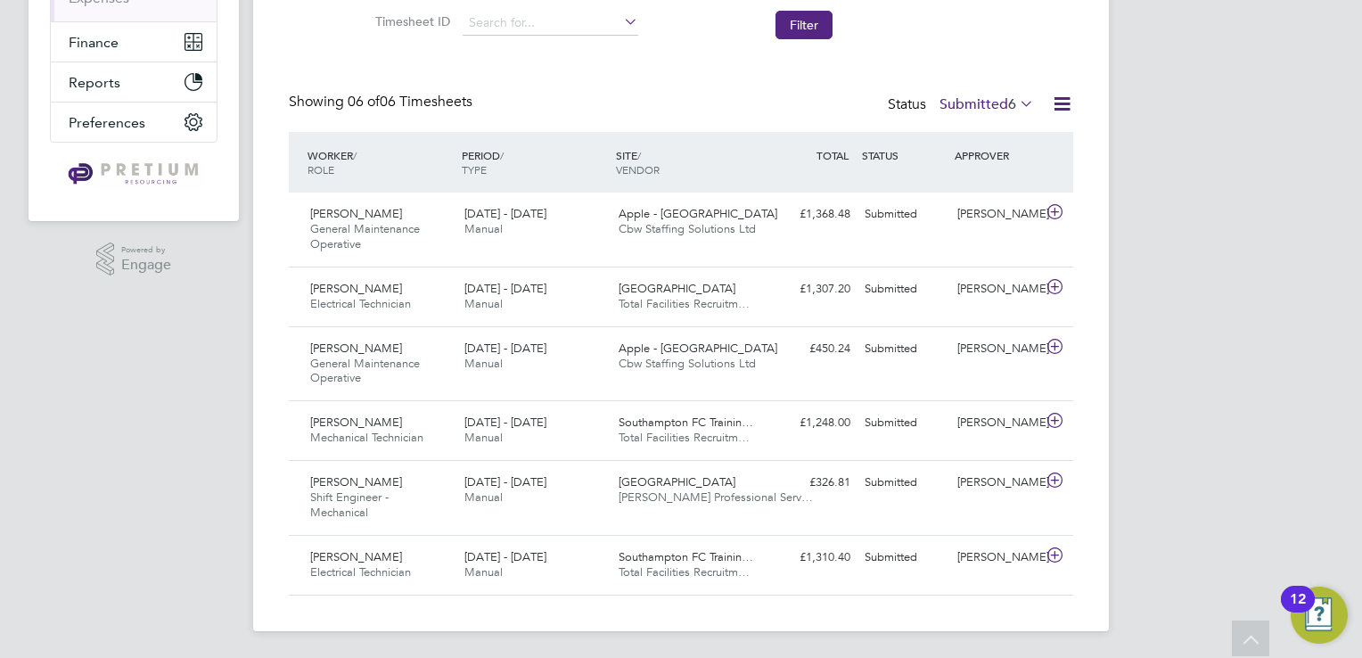
click at [1016, 108] on icon at bounding box center [1016, 103] width 0 height 25
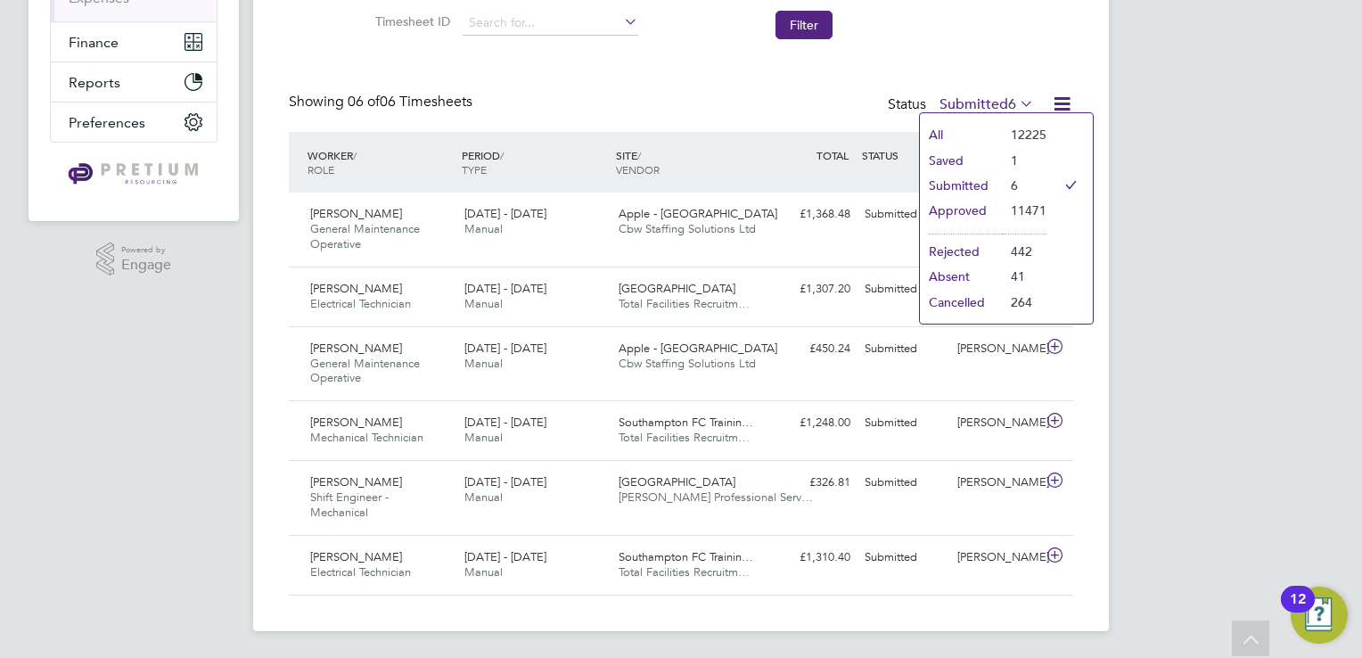
click at [955, 130] on li "All" at bounding box center [961, 134] width 82 height 25
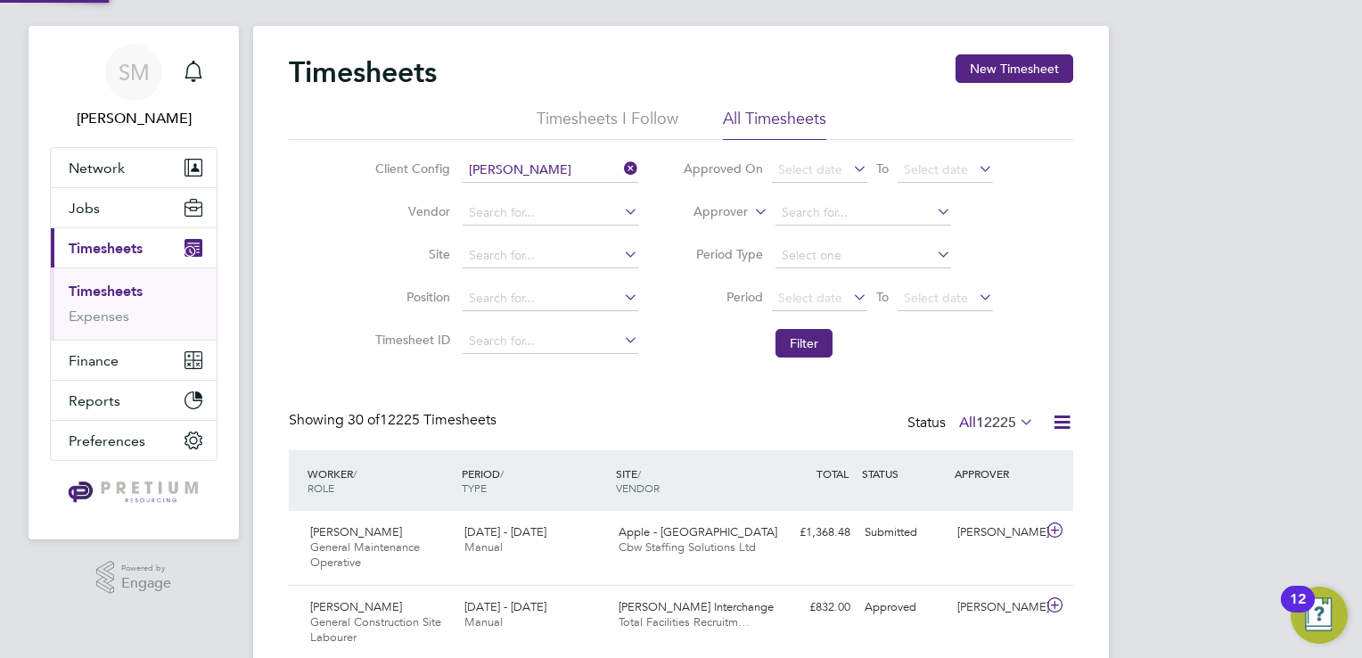
scroll to position [342, 0]
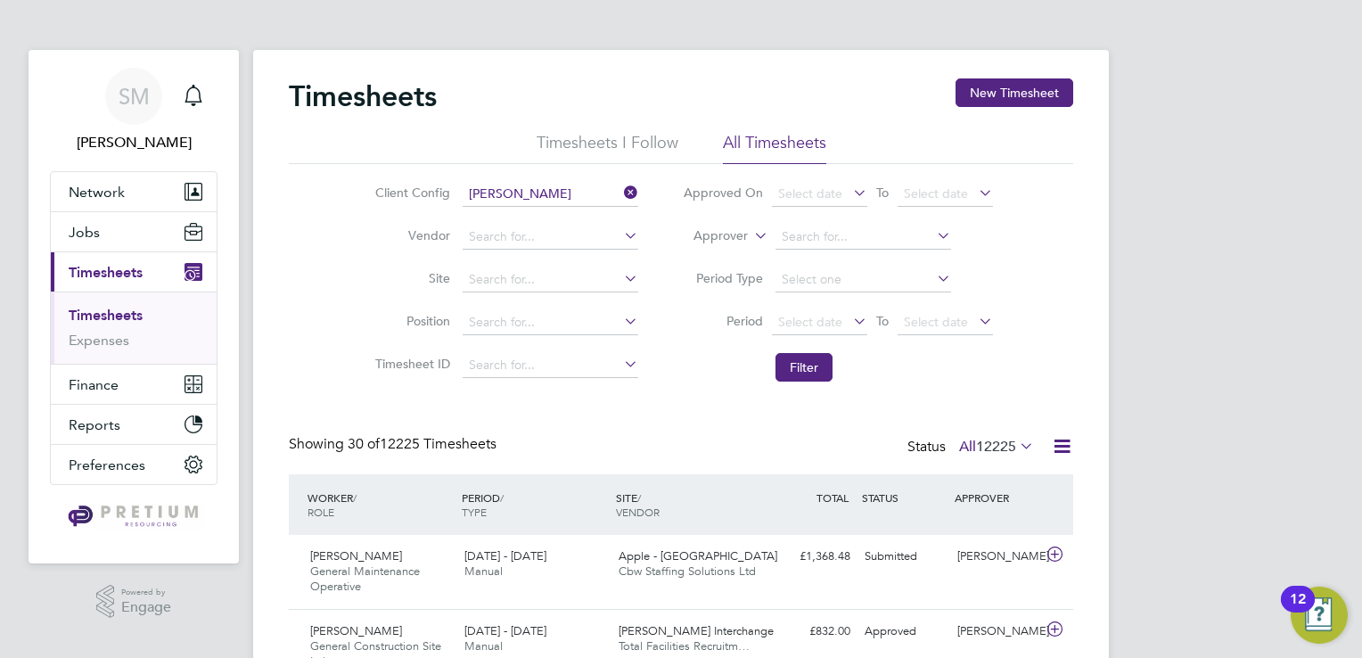
click at [620, 193] on icon at bounding box center [620, 192] width 0 height 25
